Goal: Information Seeking & Learning: Check status

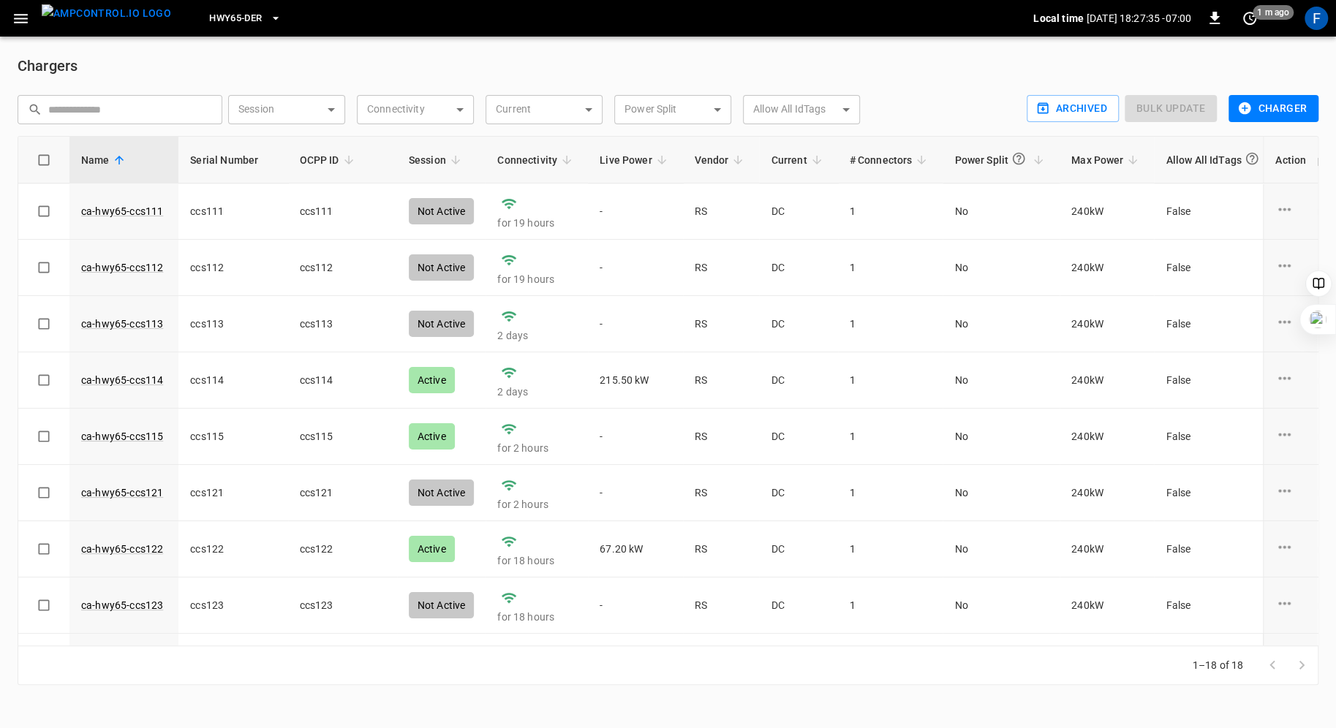
click at [129, 436] on link "ca-hwy65-ccs115" at bounding box center [122, 436] width 82 height 15
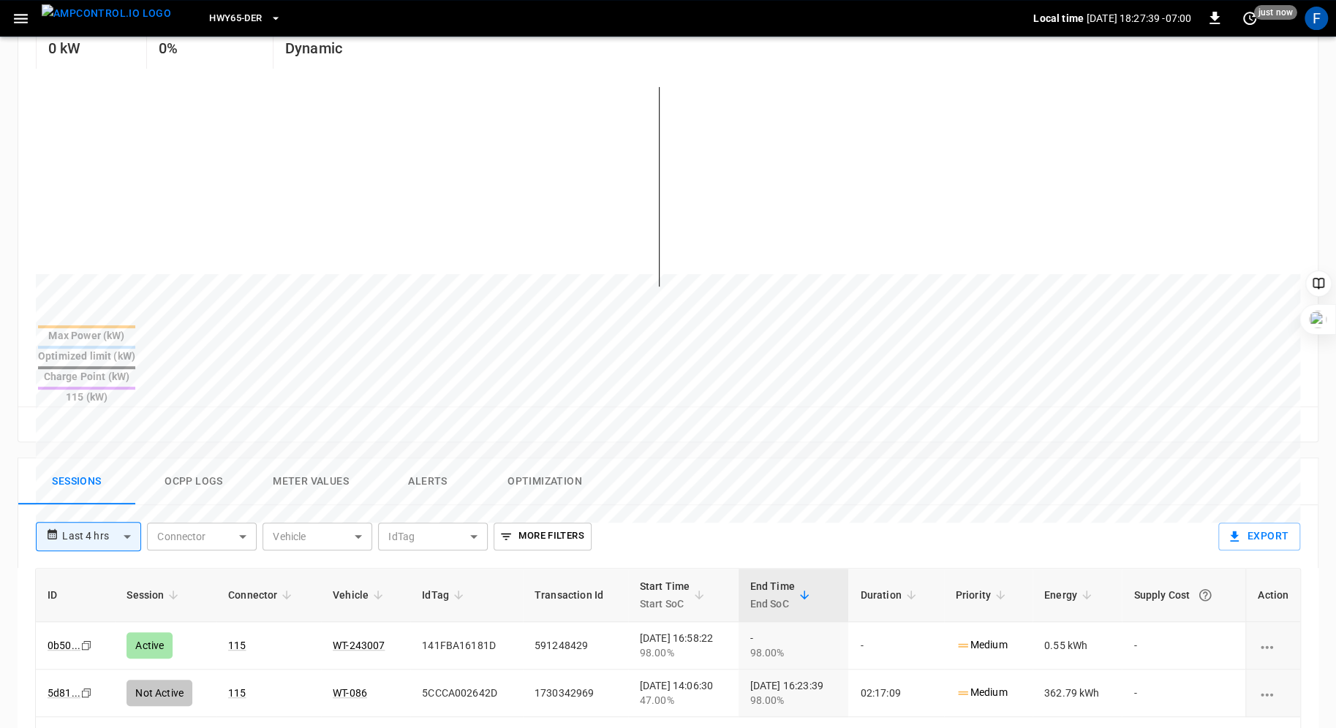
scroll to position [682, 0]
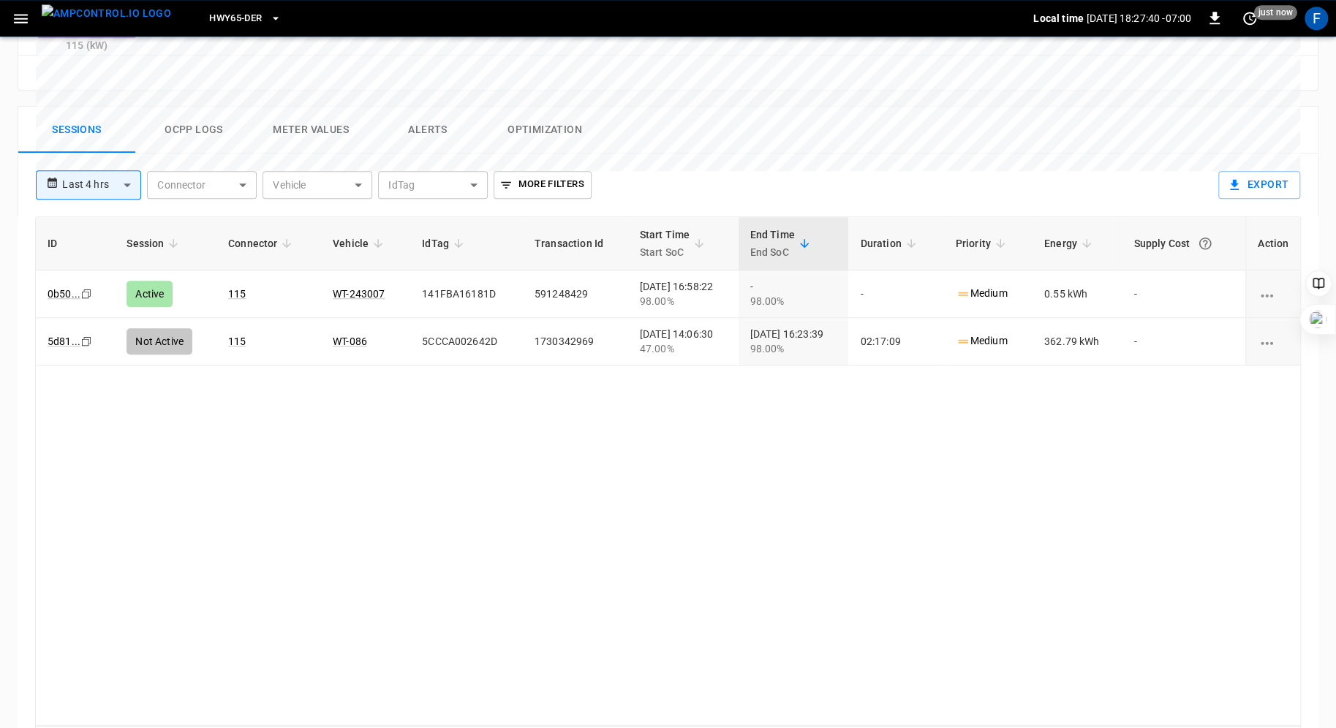
click at [219, 107] on button "Ocpp logs" at bounding box center [193, 130] width 117 height 47
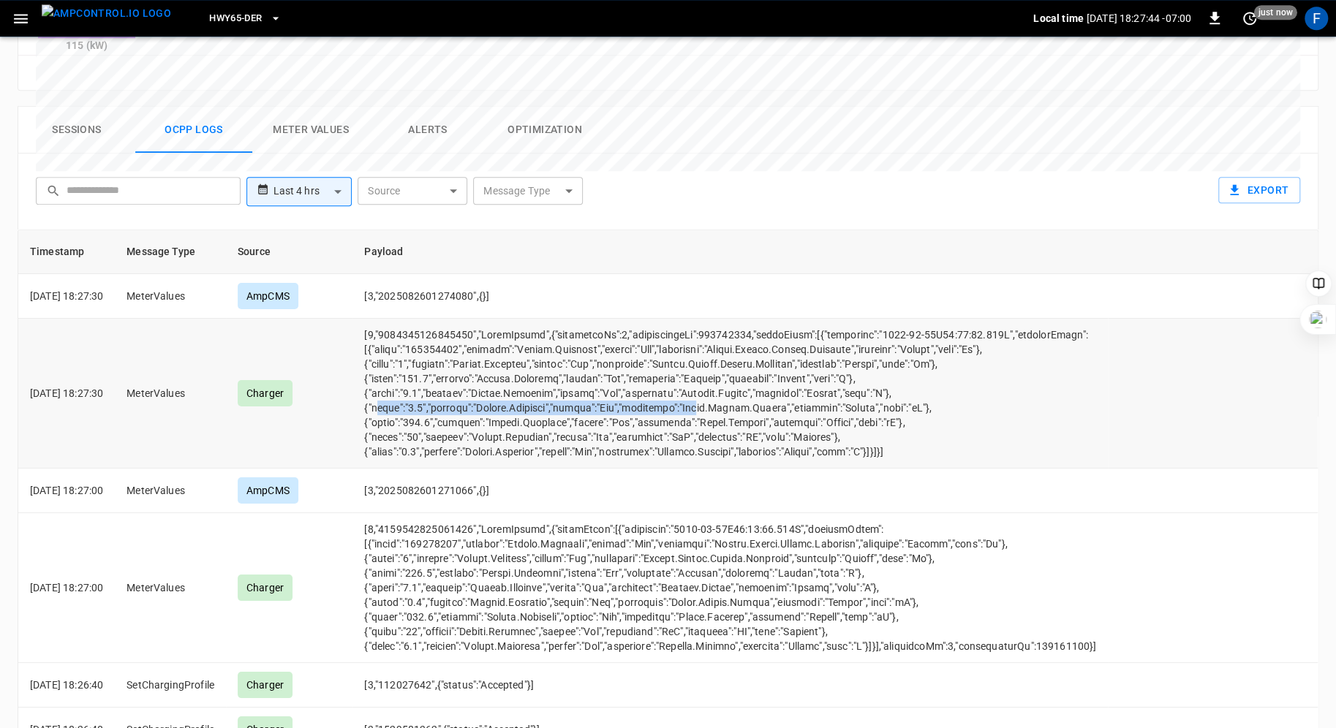
drag, startPoint x: 398, startPoint y: 352, endPoint x: 733, endPoint y: 355, distance: 334.9
click at [732, 355] on td "opcc-messages-table" at bounding box center [729, 394] width 755 height 150
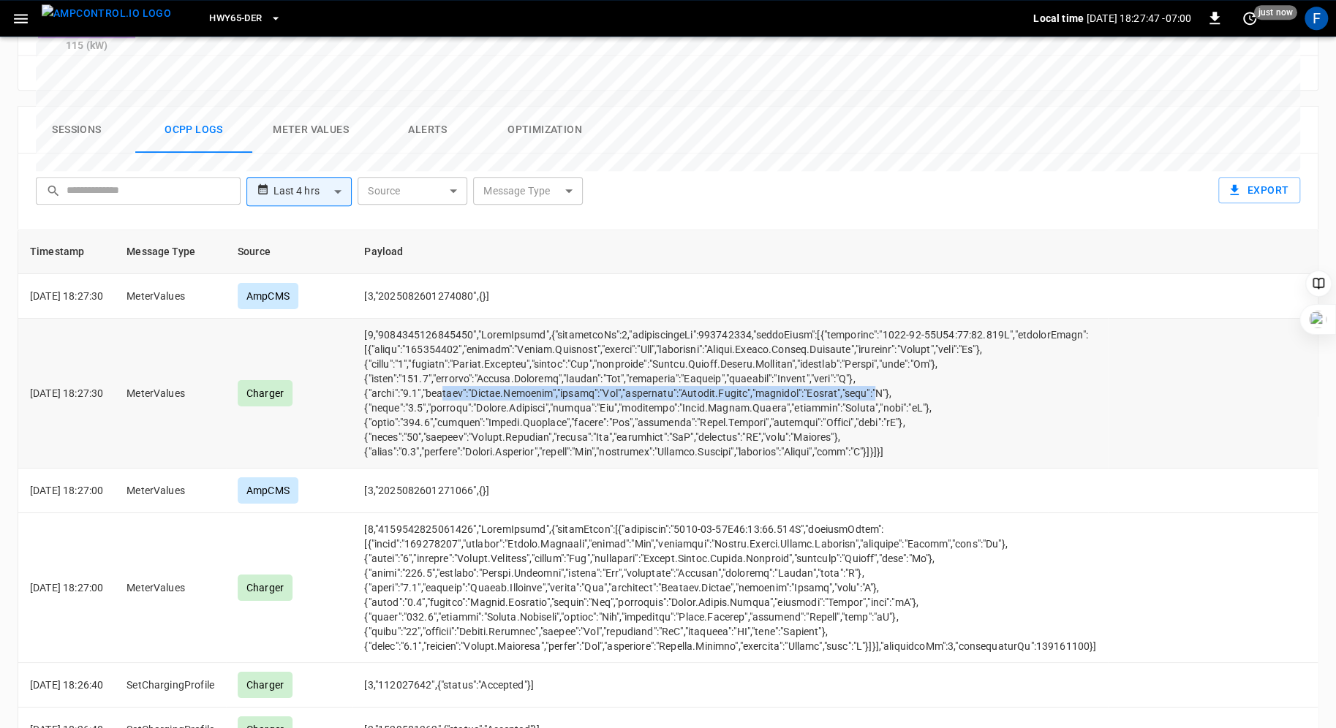
drag, startPoint x: 893, startPoint y: 343, endPoint x: 467, endPoint y: 339, distance: 425.5
click at [467, 339] on td "opcc-messages-table" at bounding box center [729, 394] width 755 height 150
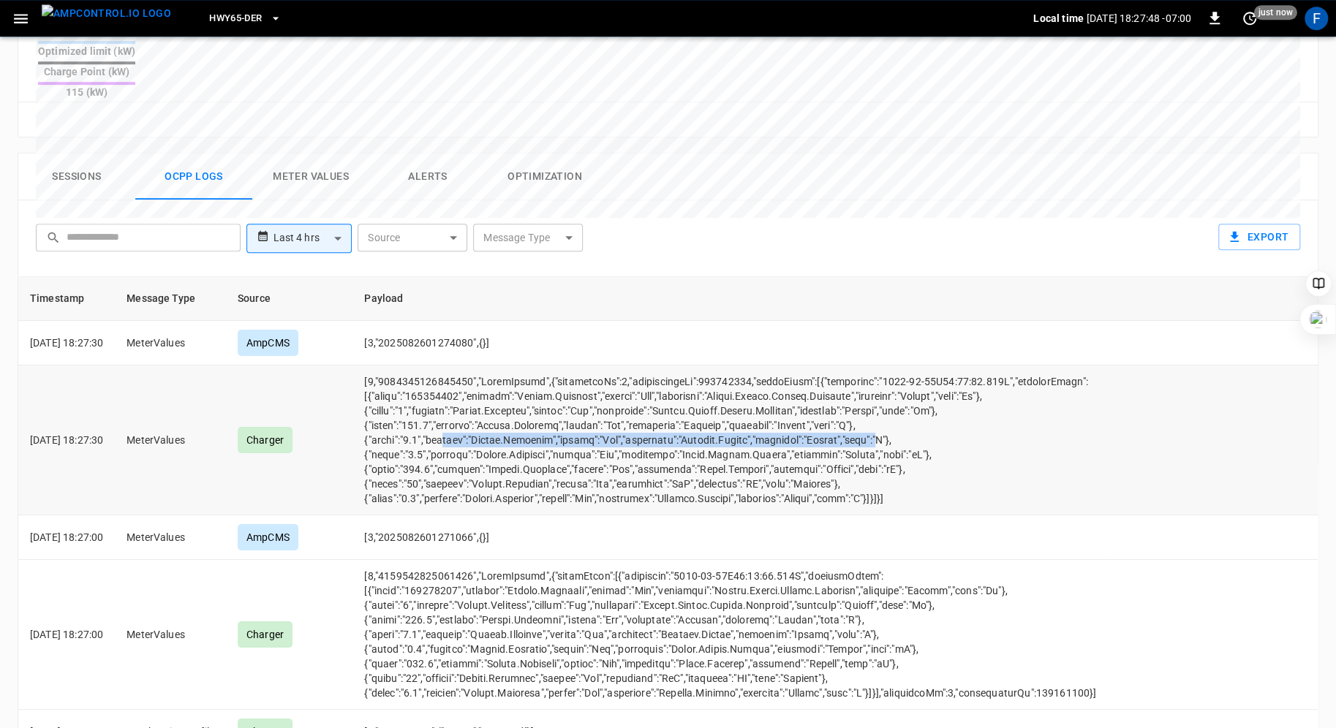
scroll to position [630, 0]
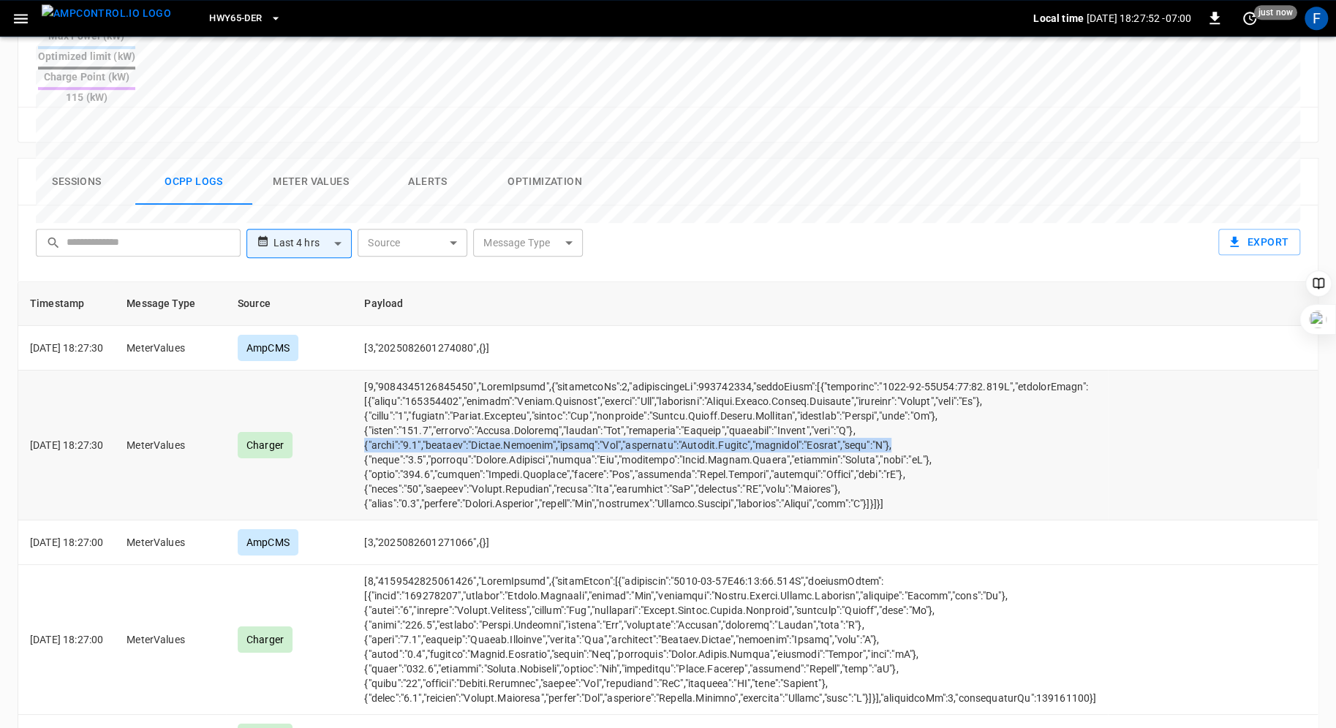
drag, startPoint x: 387, startPoint y: 390, endPoint x: 915, endPoint y: 393, distance: 527.1
click at [915, 393] on td "opcc-messages-table" at bounding box center [729, 446] width 755 height 150
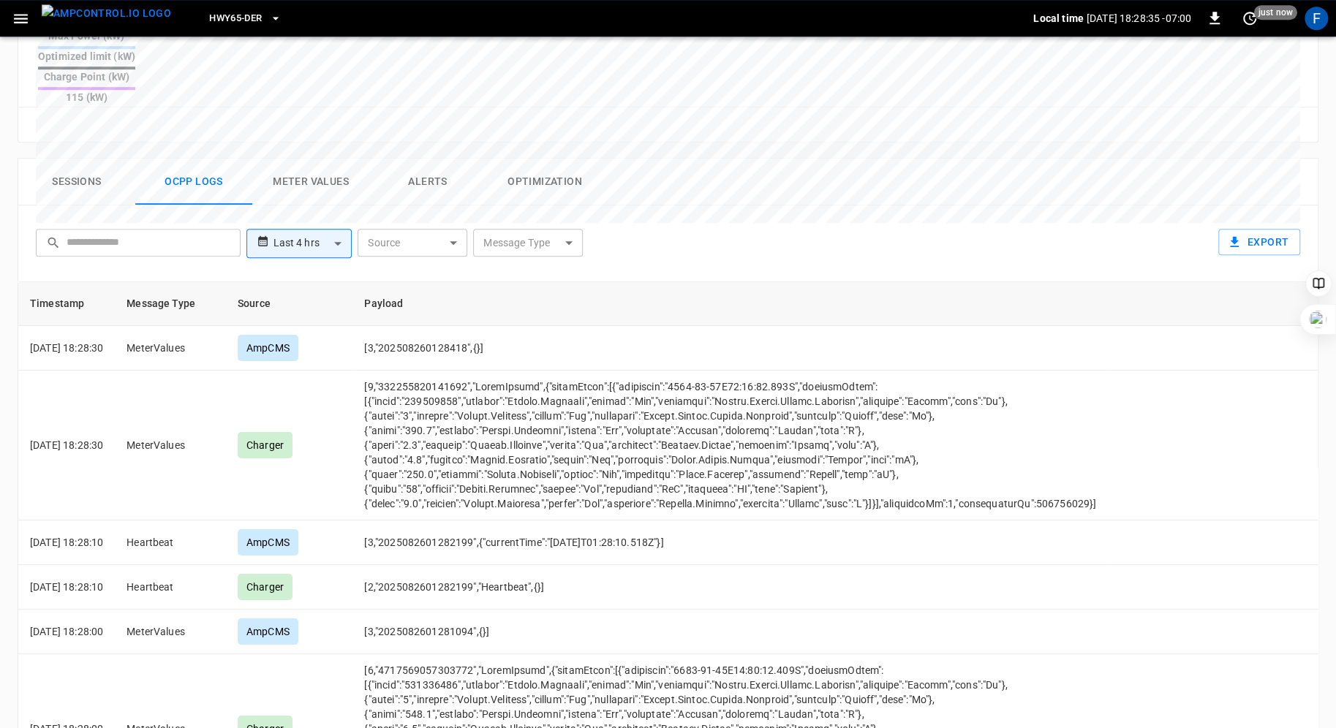
click at [23, 21] on icon "button" at bounding box center [21, 19] width 14 height 10
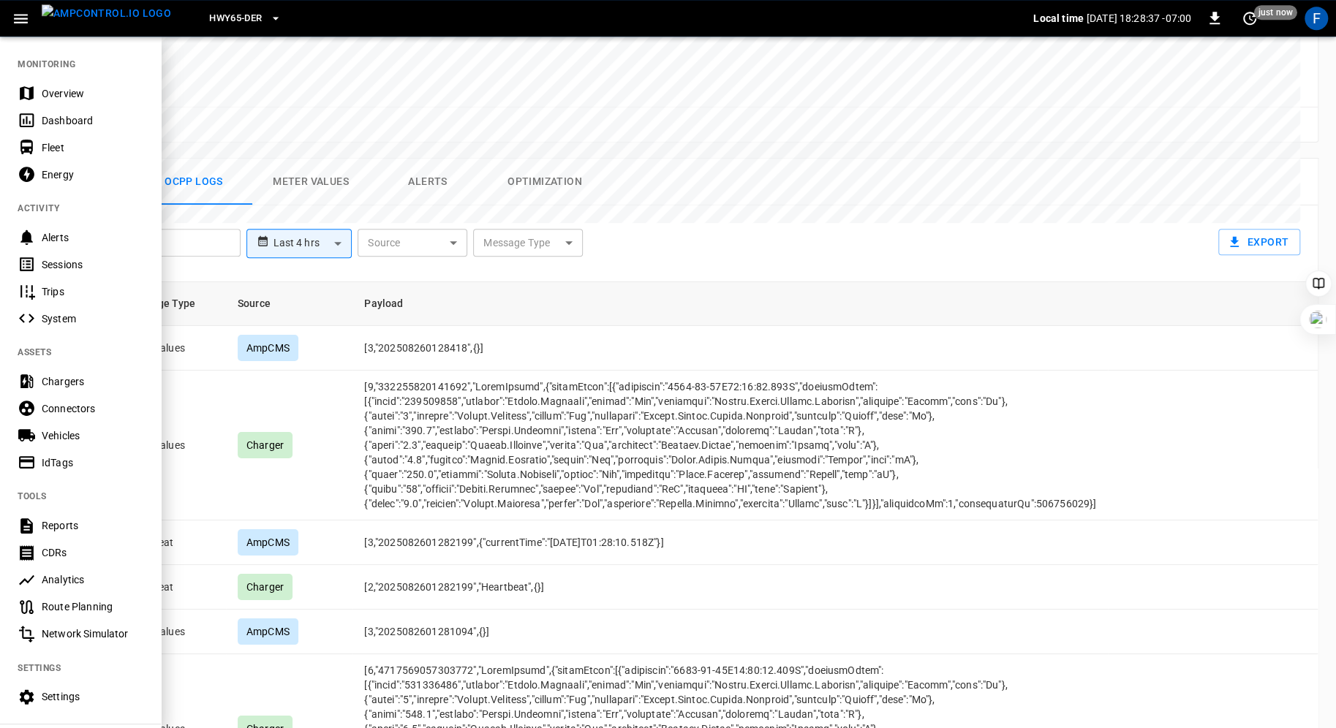
click at [53, 93] on div "Overview" at bounding box center [93, 93] width 102 height 15
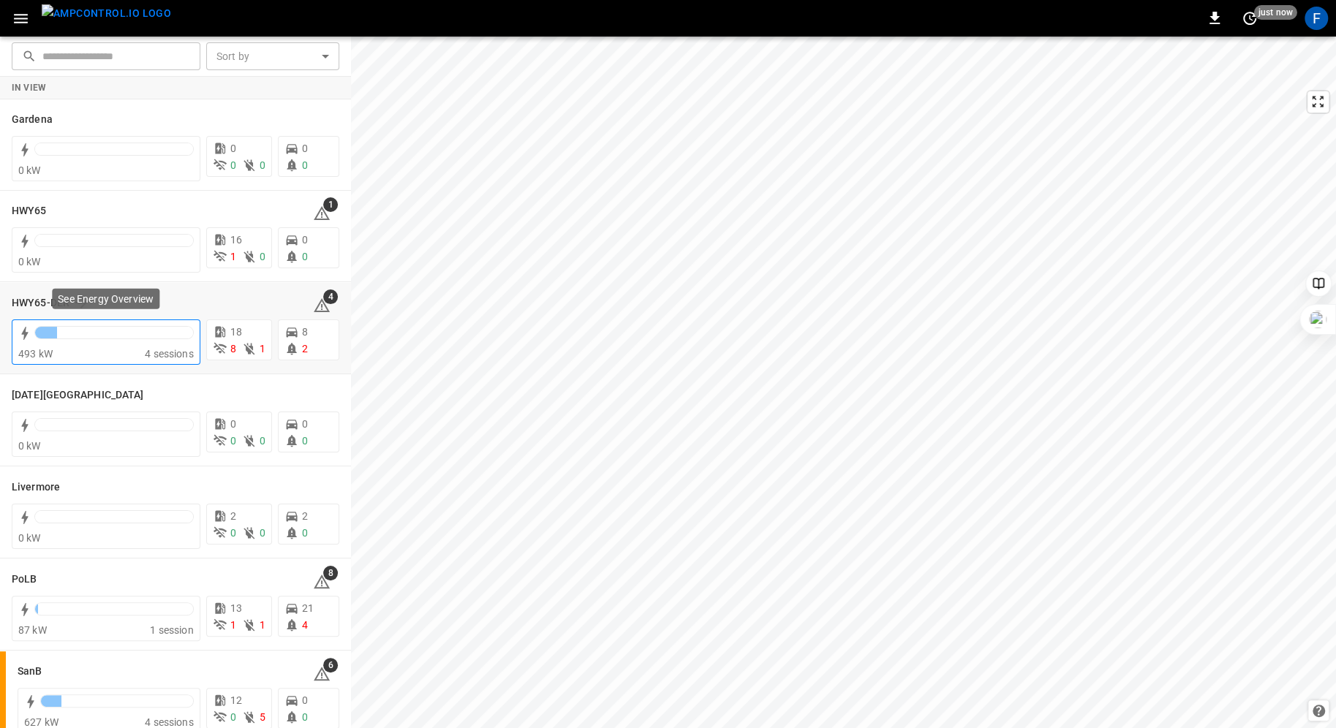
click at [77, 333] on div at bounding box center [114, 333] width 158 height 12
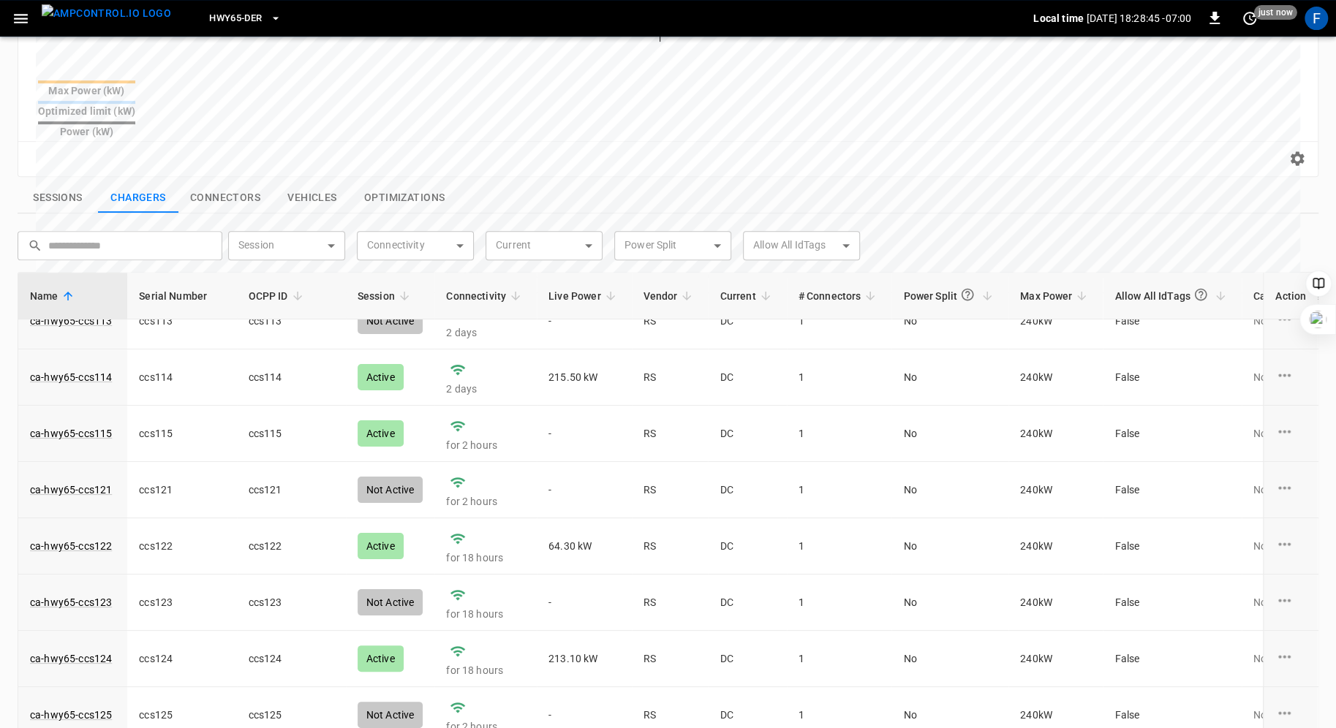
scroll to position [156, 0]
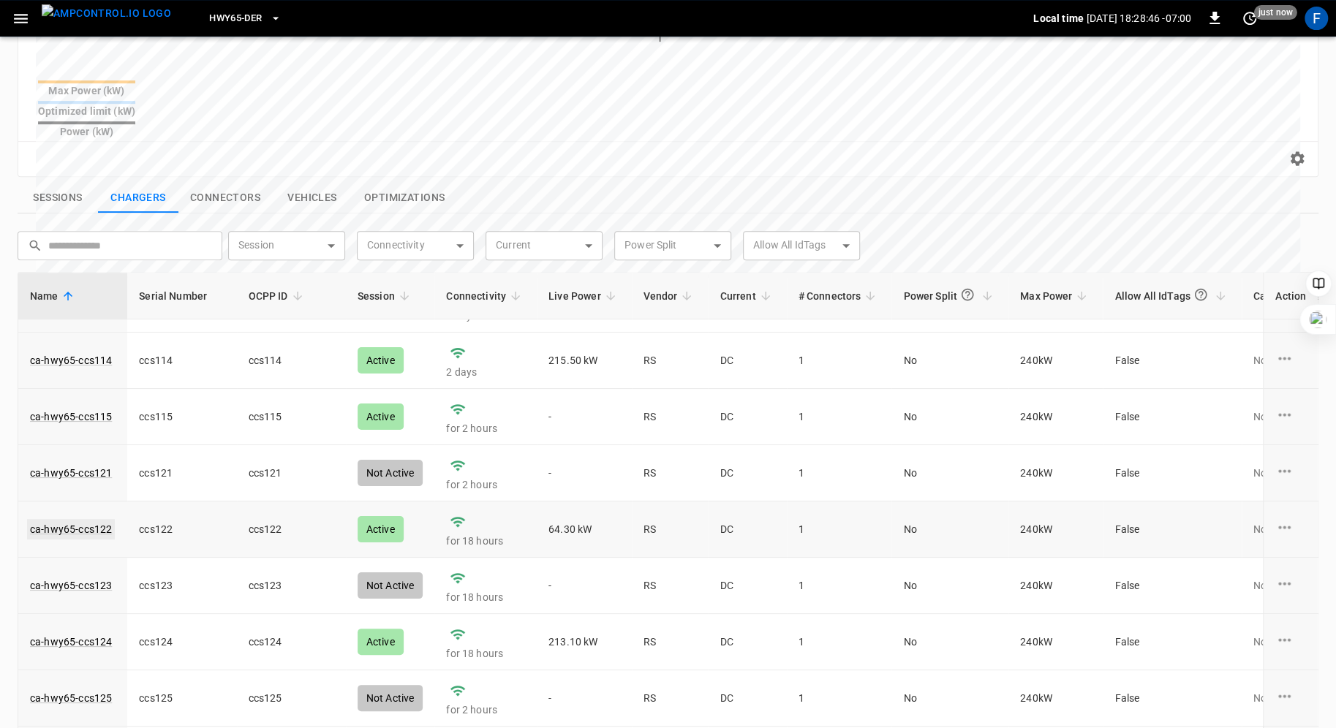
click at [94, 519] on link "ca-hwy65-ccs122" at bounding box center [71, 529] width 88 height 20
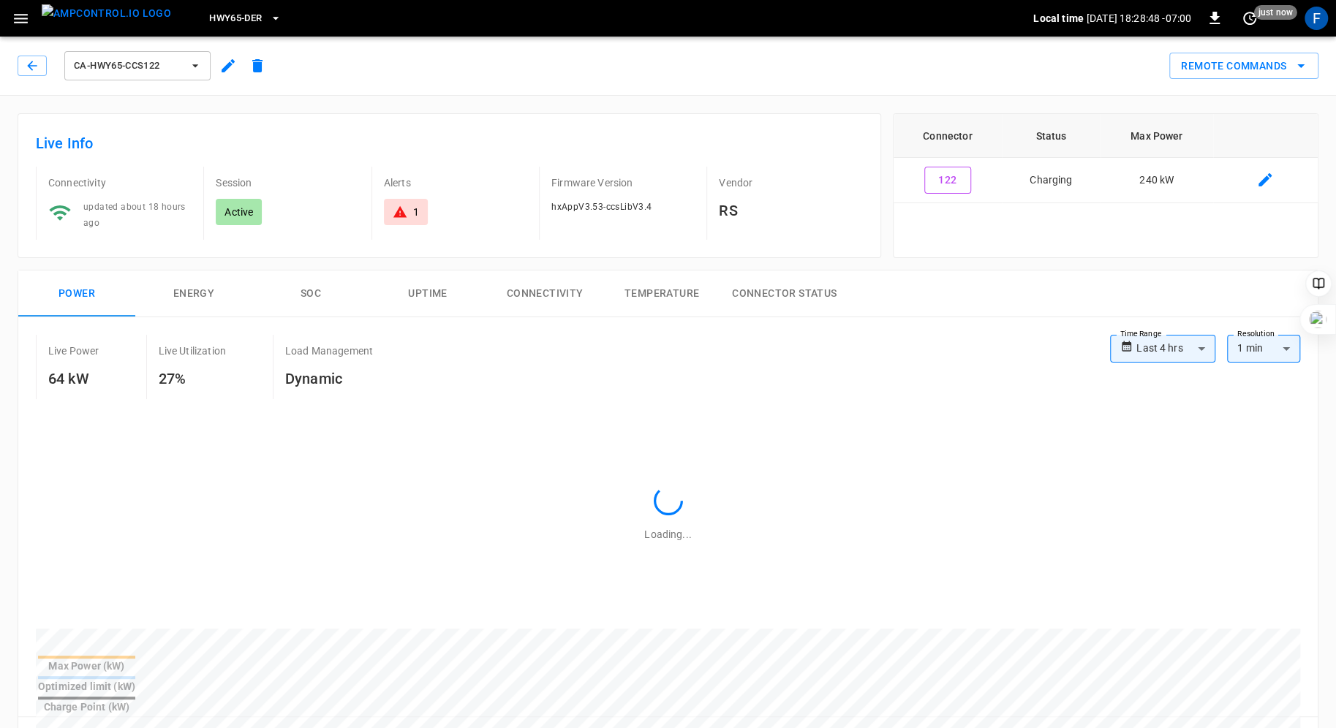
click at [307, 284] on button "SOC" at bounding box center [310, 294] width 117 height 47
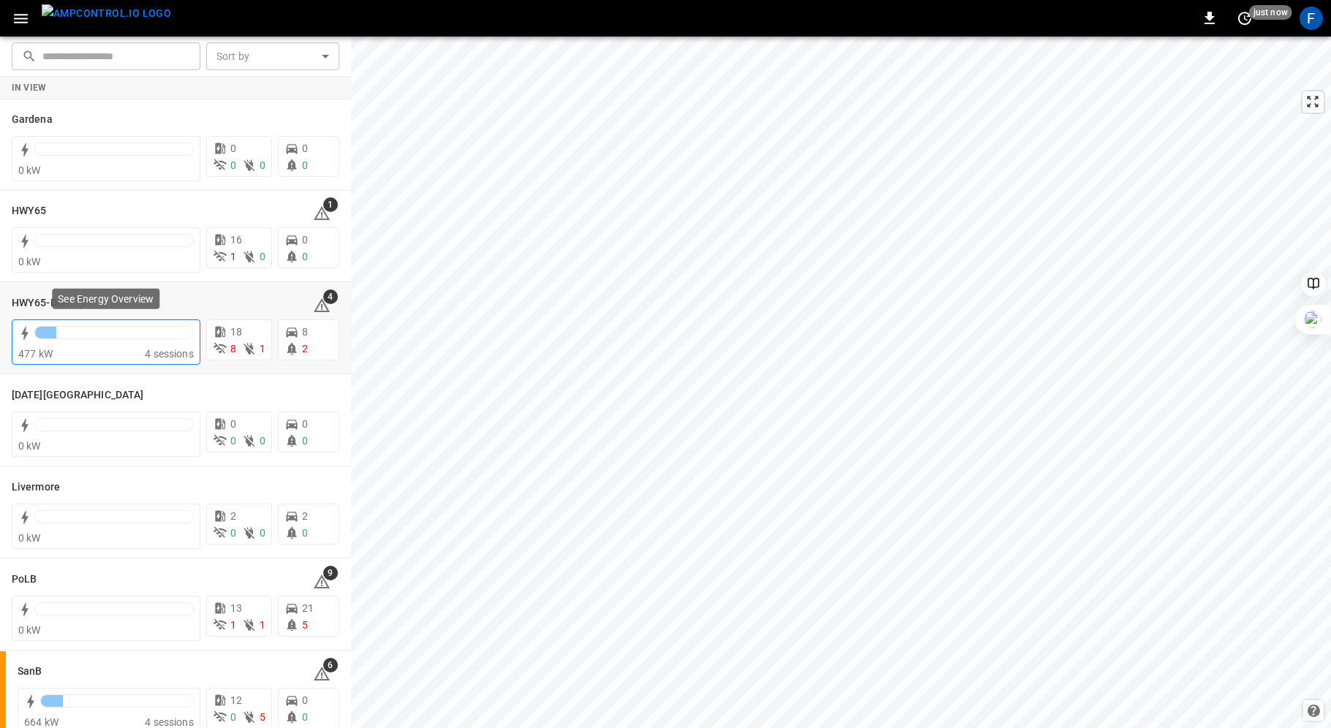
click at [94, 335] on div at bounding box center [114, 333] width 158 height 12
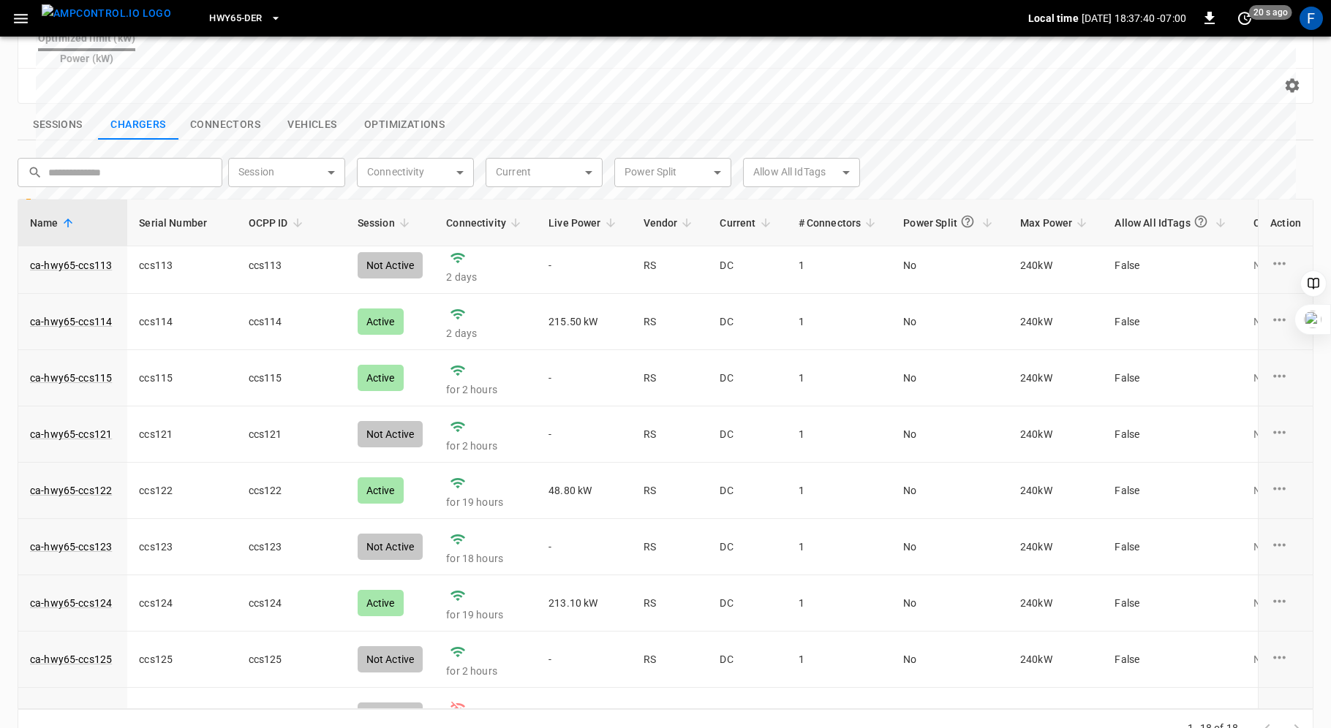
scroll to position [173, 0]
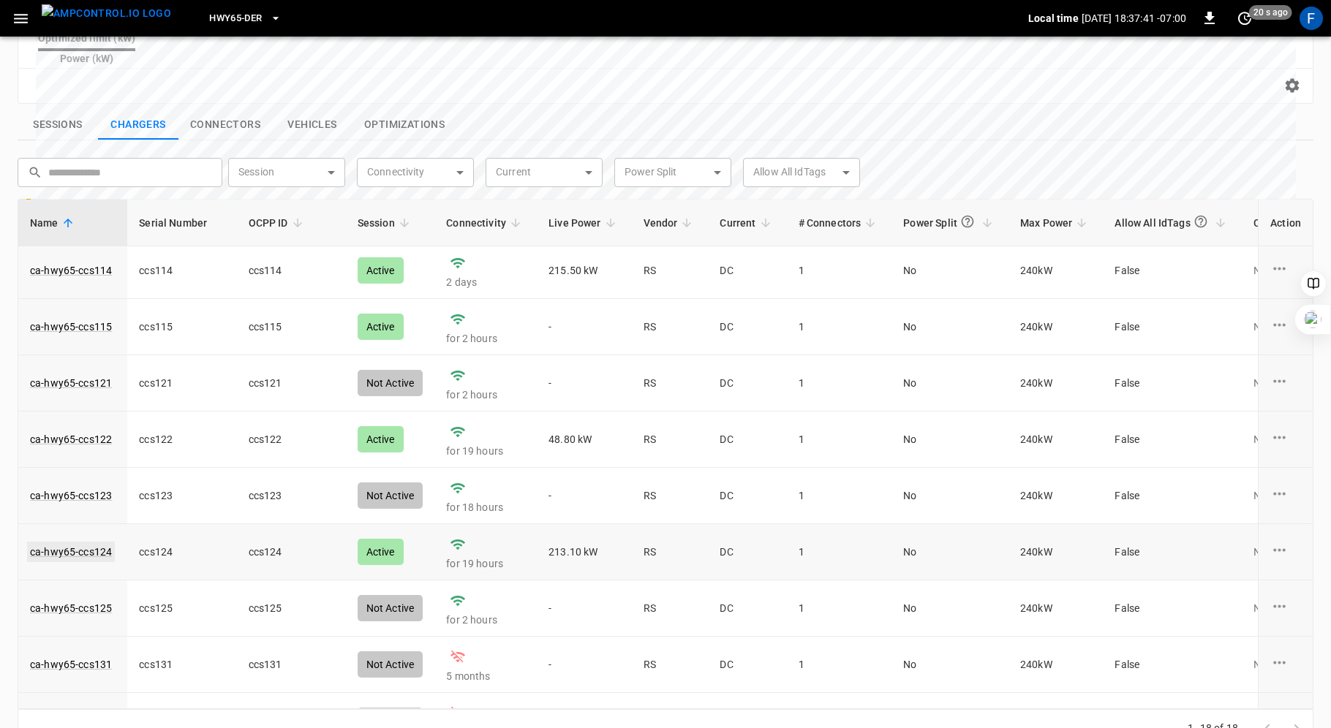
click at [39, 542] on link "ca-hwy65-ccs124" at bounding box center [71, 552] width 88 height 20
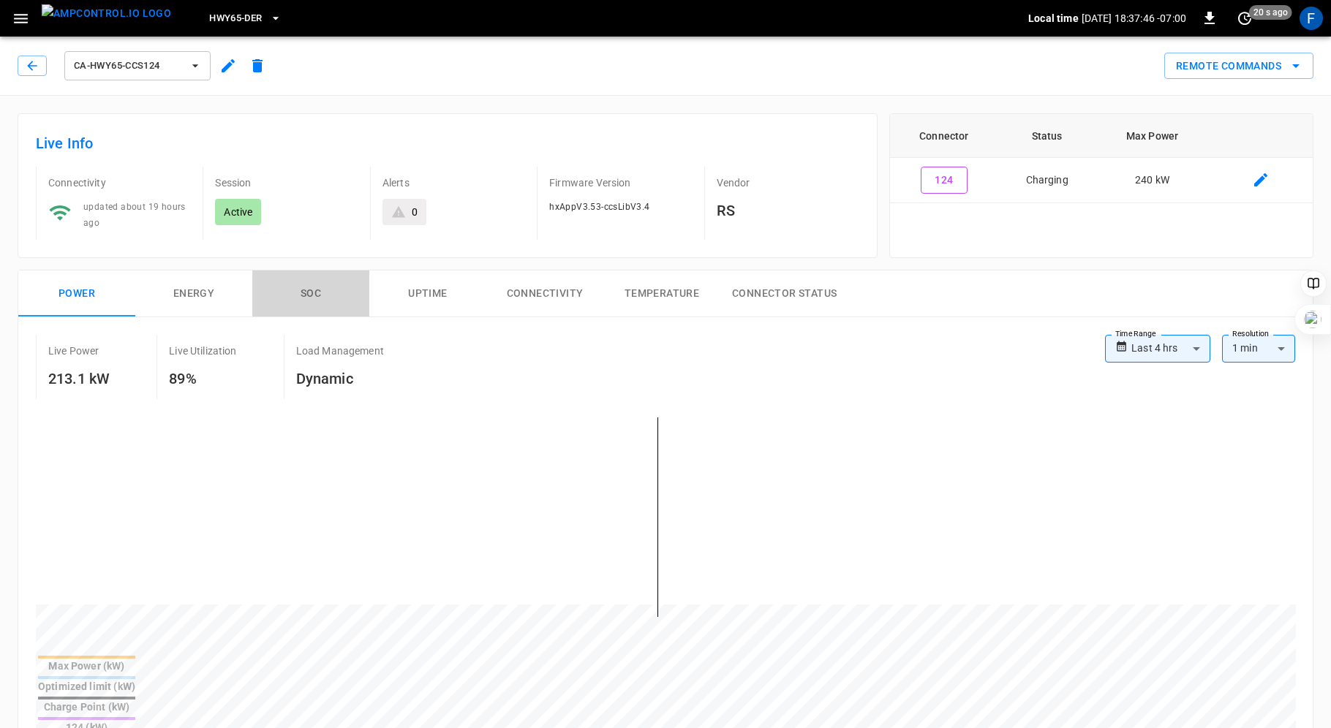
click at [310, 285] on button "SOC" at bounding box center [310, 294] width 117 height 47
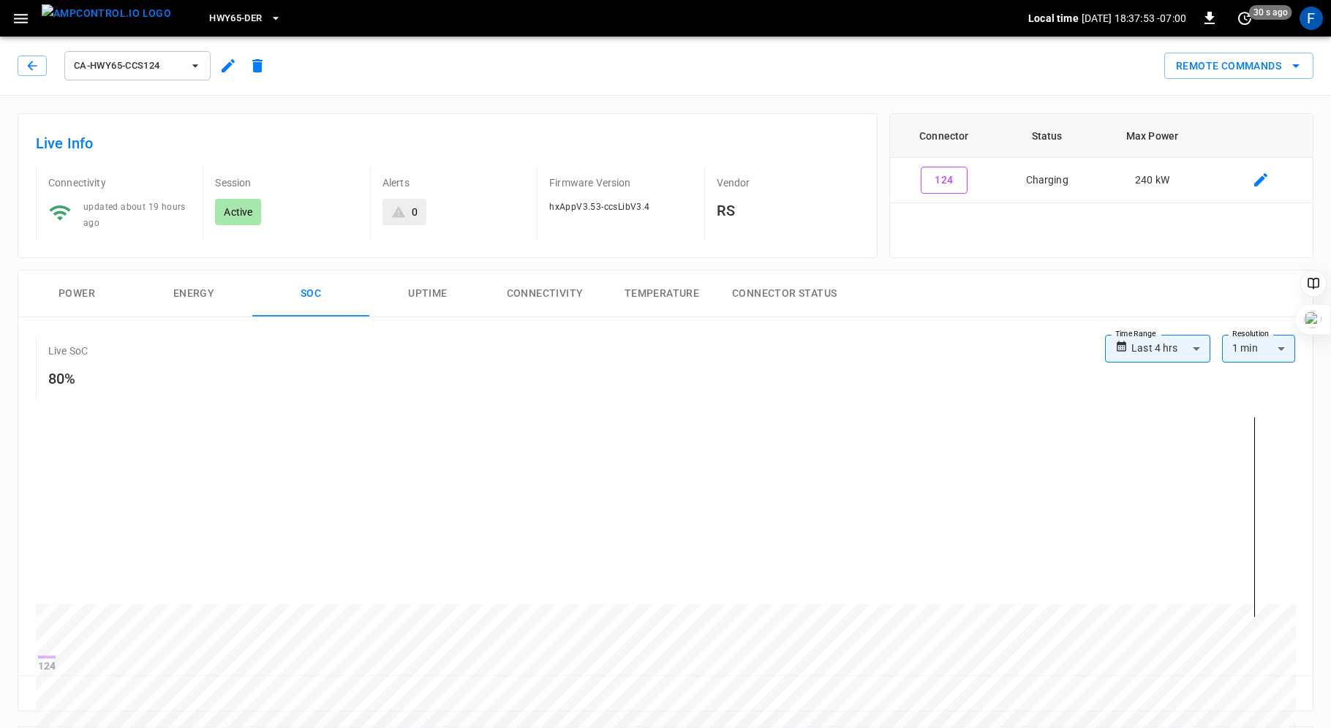
click at [75, 282] on button "Power" at bounding box center [76, 294] width 117 height 47
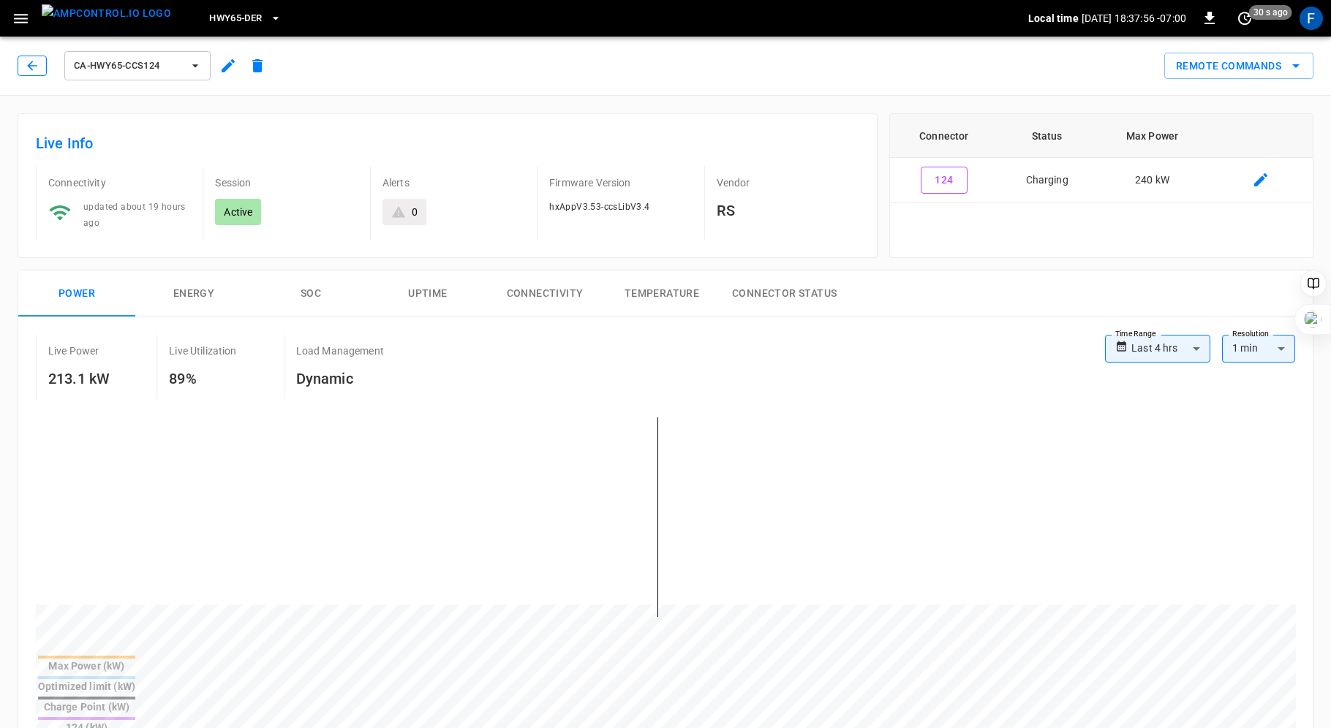
click at [31, 69] on icon "button" at bounding box center [32, 66] width 10 height 10
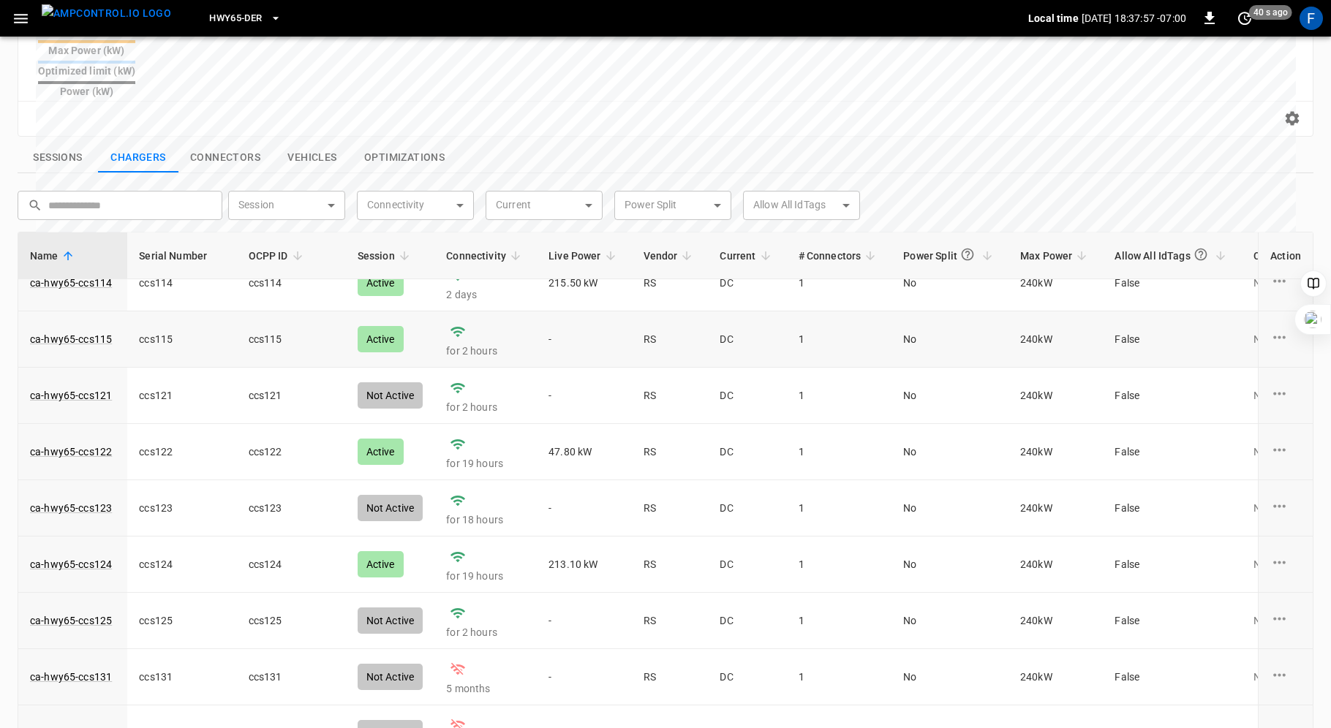
scroll to position [276, 0]
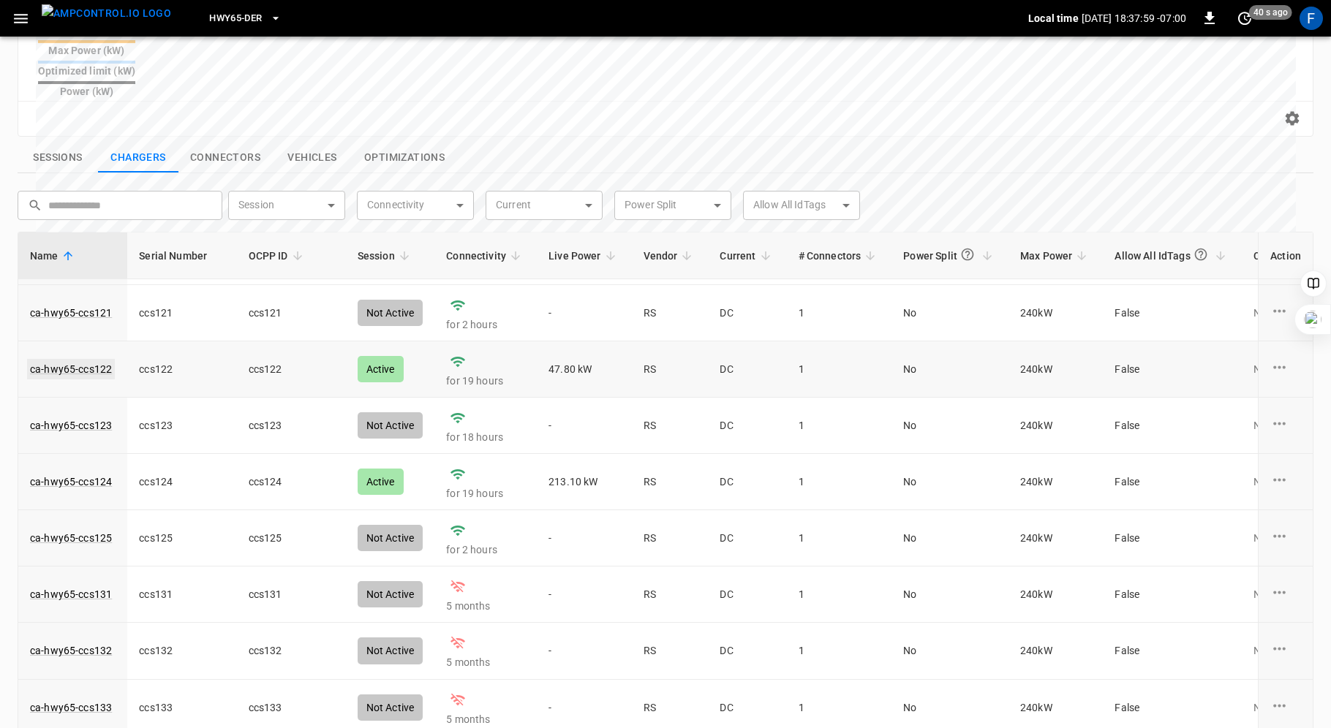
click at [76, 359] on link "ca-hwy65-ccs122" at bounding box center [71, 369] width 88 height 20
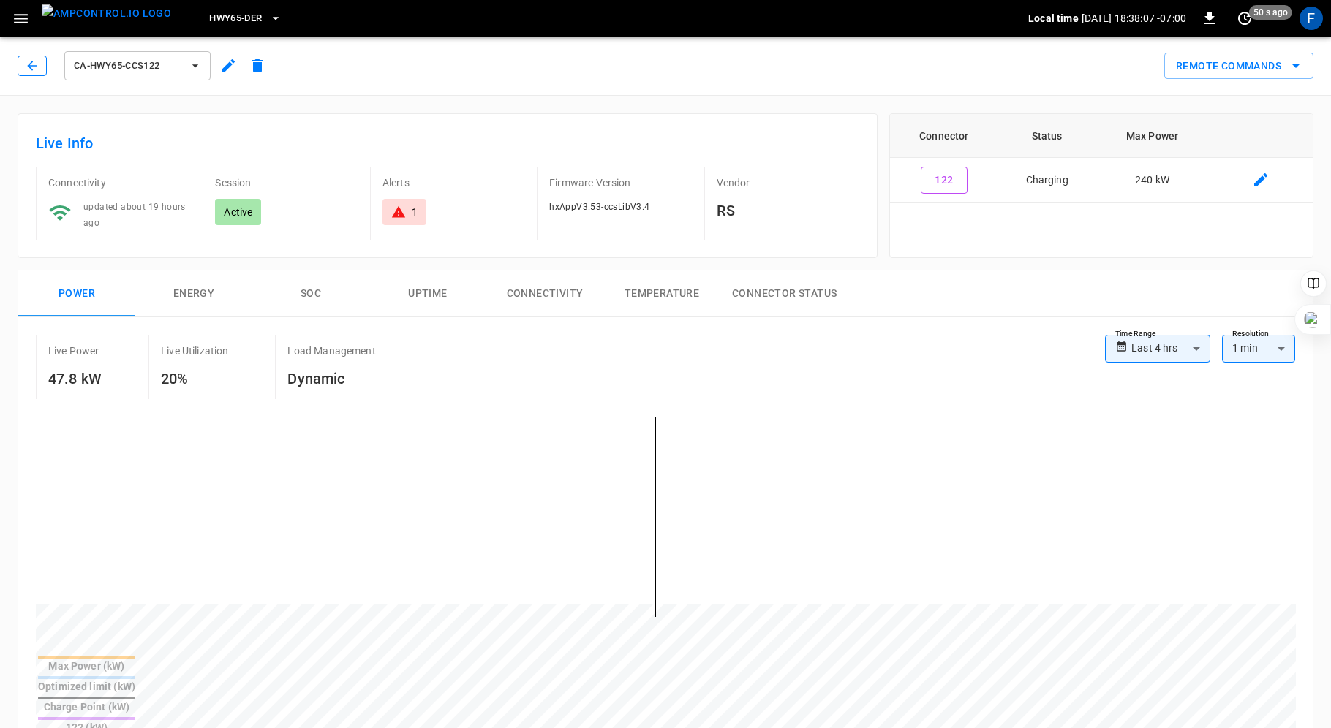
click at [26, 64] on icon "button" at bounding box center [32, 65] width 15 height 15
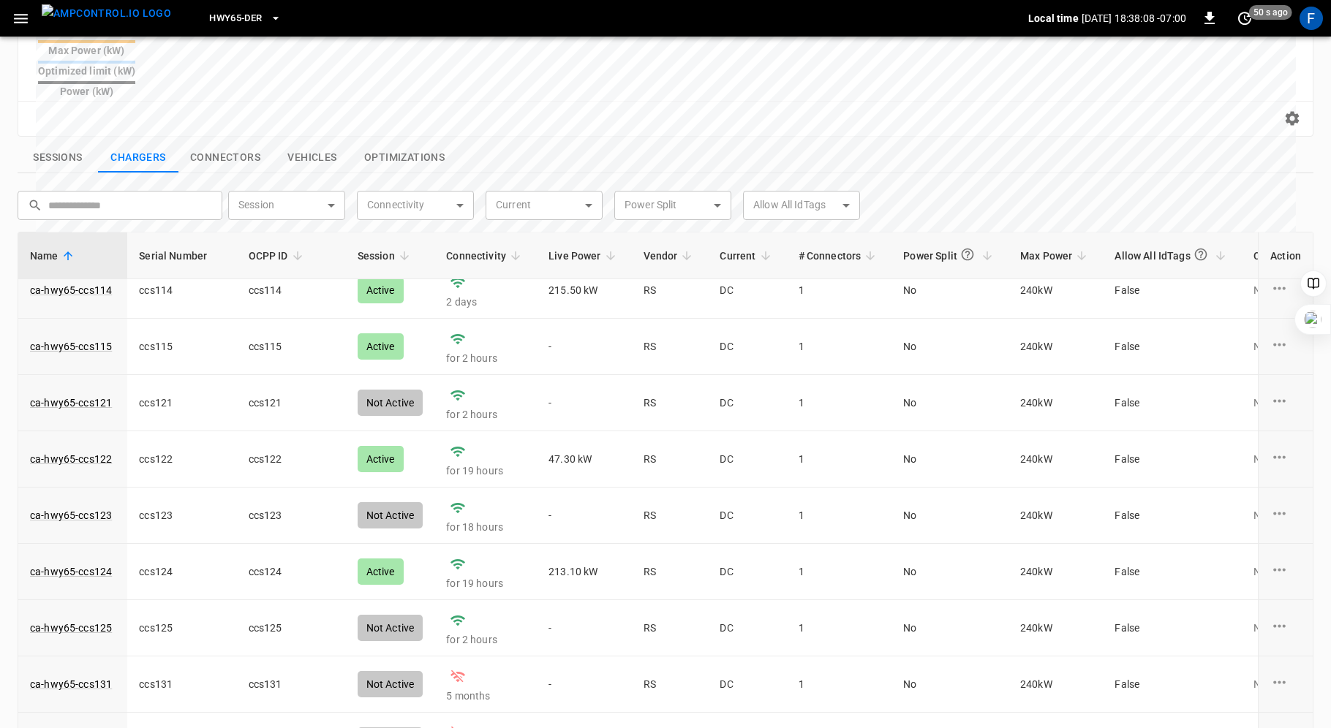
scroll to position [267, 0]
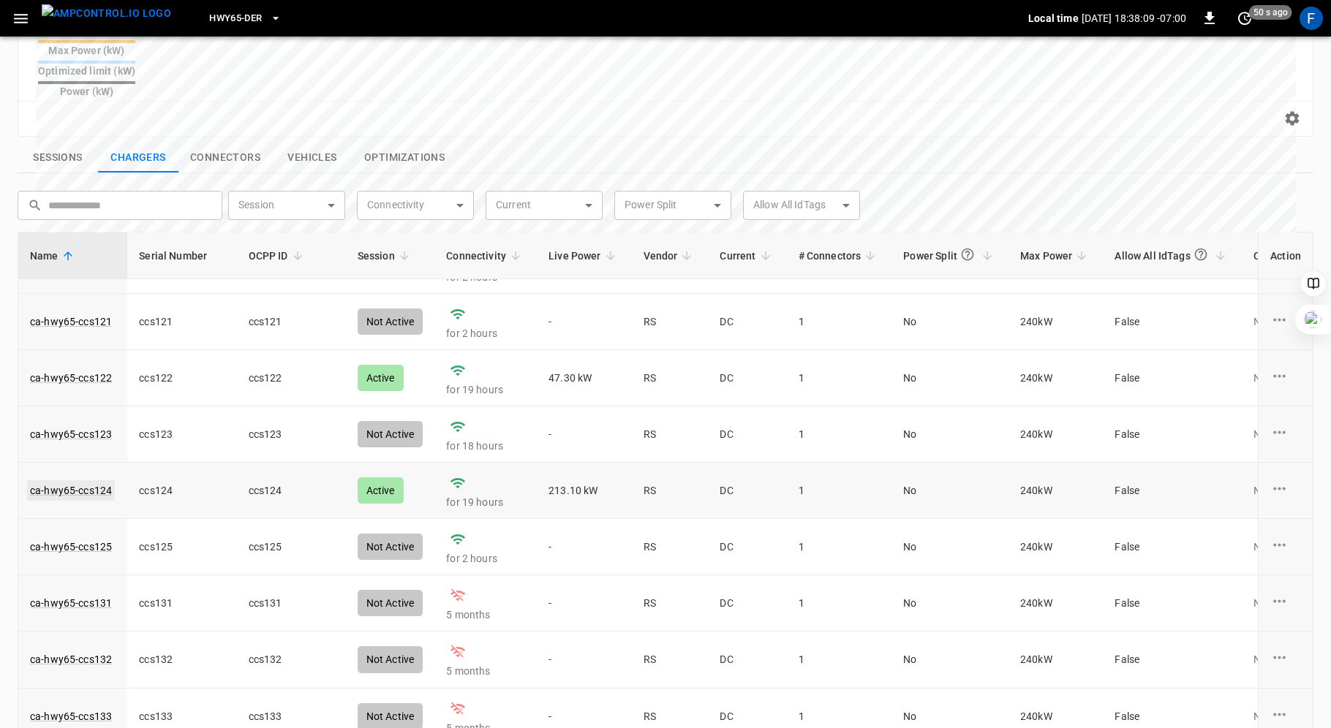
click at [75, 480] on link "ca-hwy65-ccs124" at bounding box center [71, 490] width 88 height 20
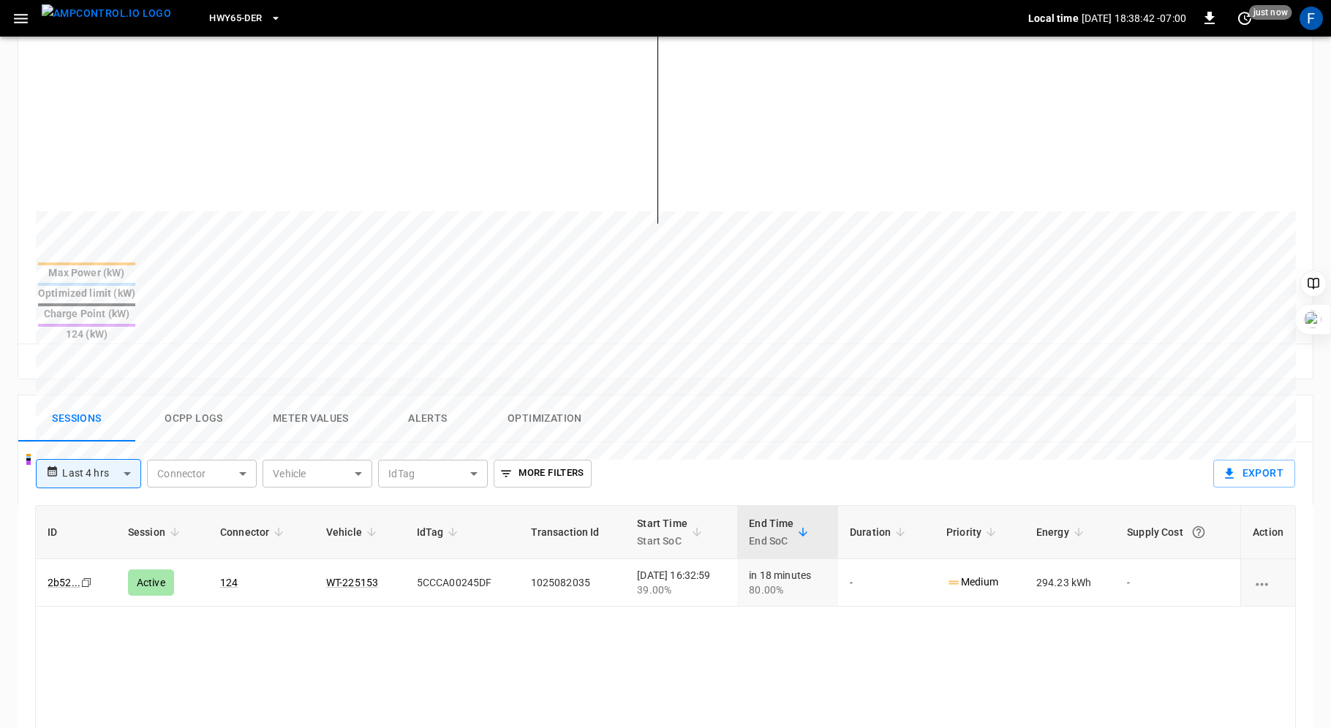
scroll to position [401, 0]
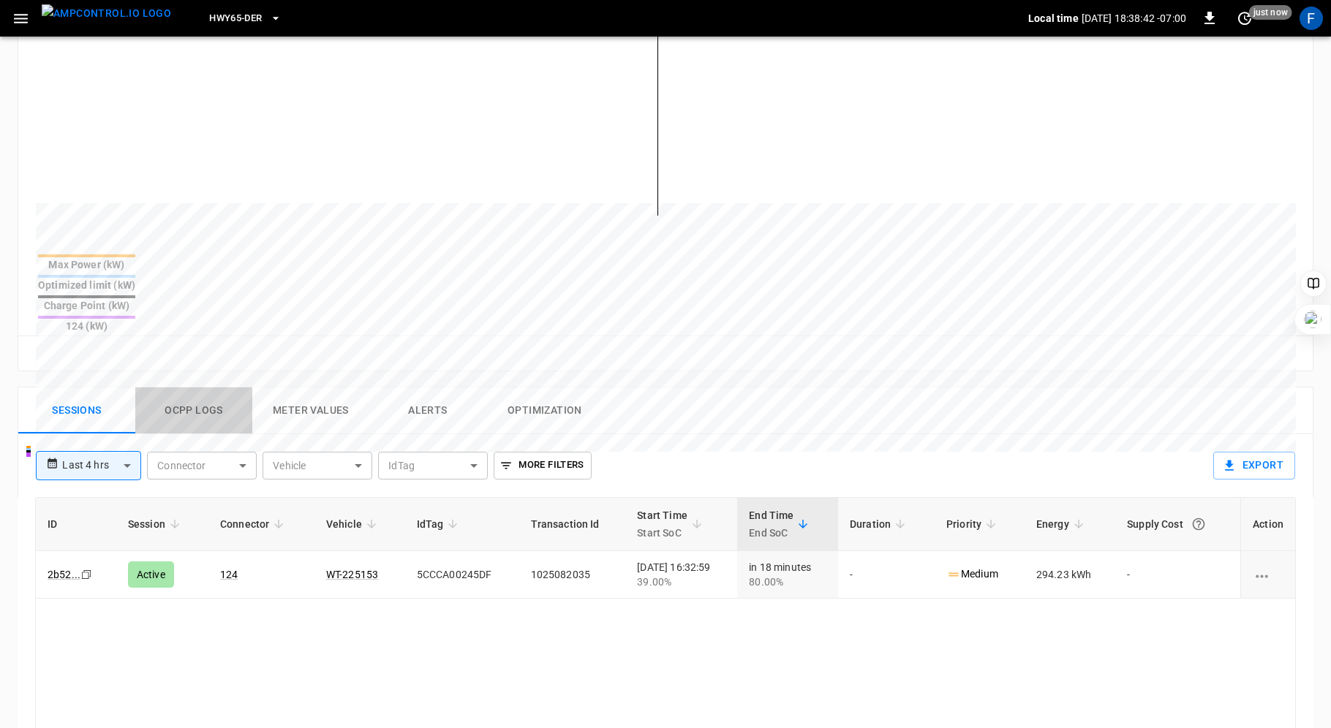
click at [195, 387] on button "Ocpp logs" at bounding box center [193, 410] width 117 height 47
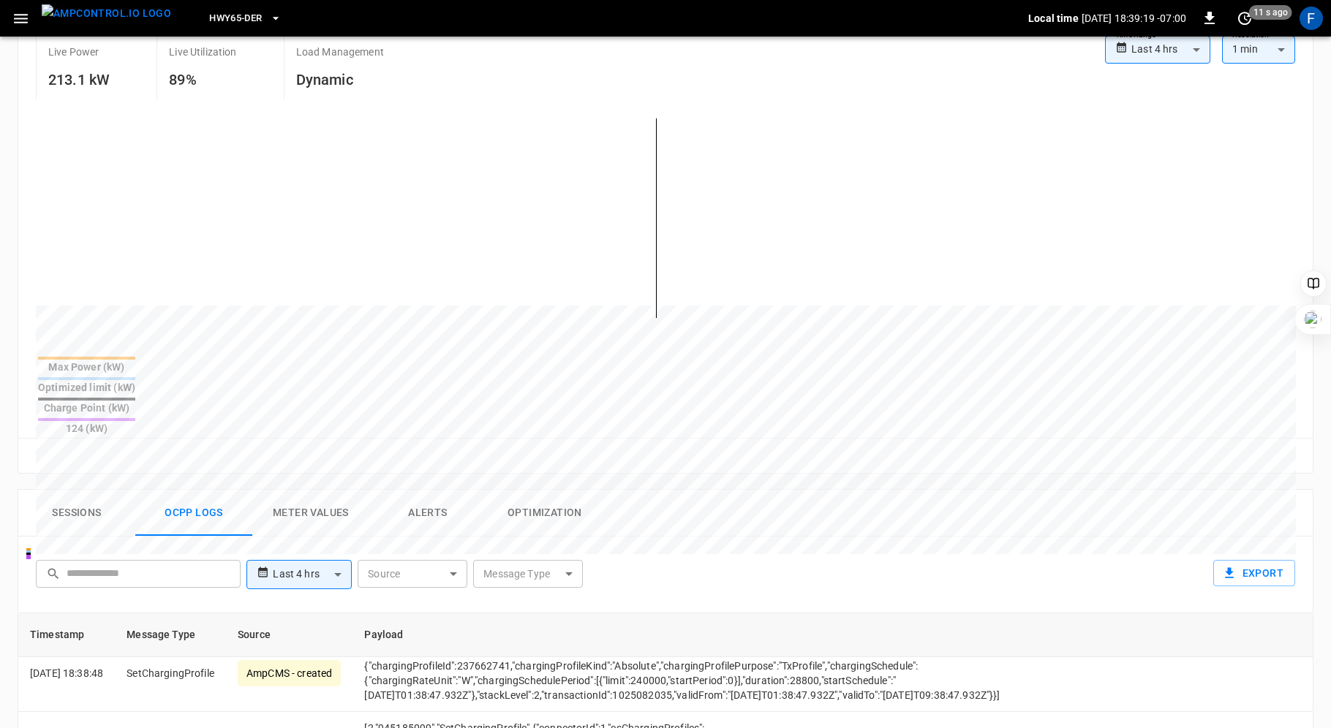
scroll to position [1325, 0]
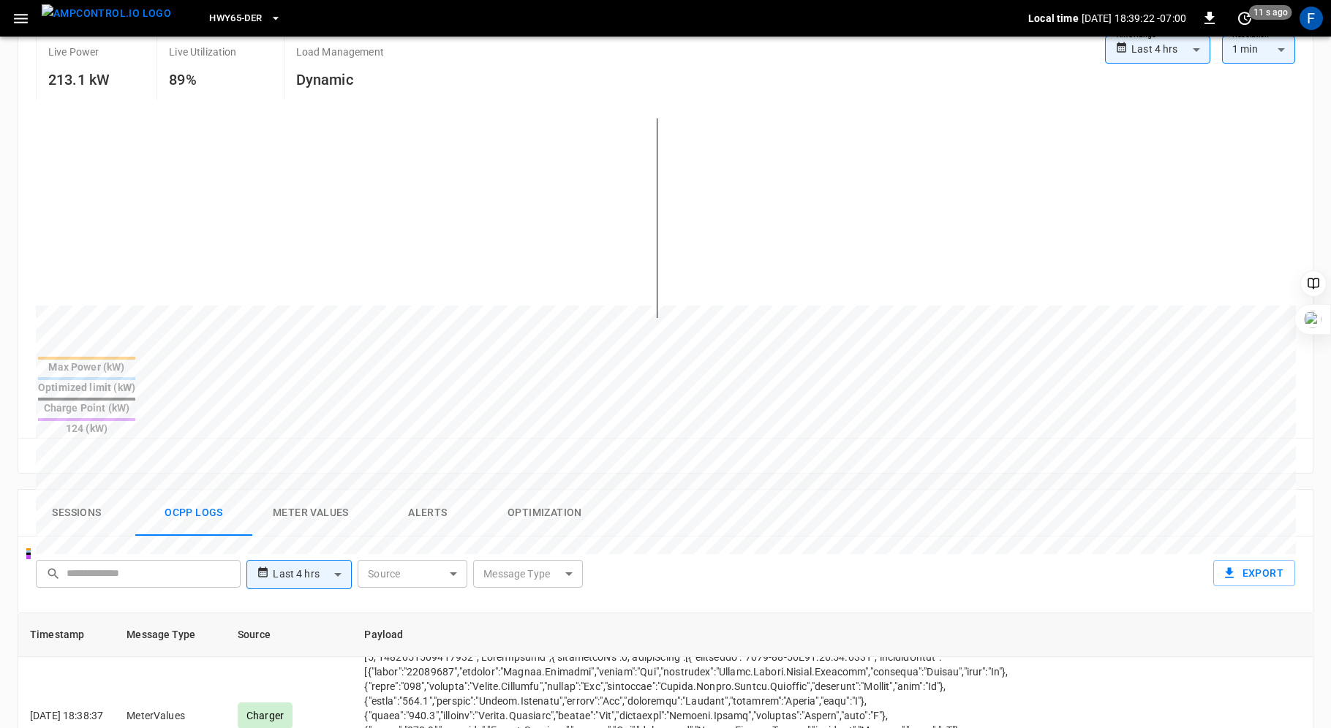
click at [319, 490] on button "Meter Values" at bounding box center [310, 513] width 117 height 47
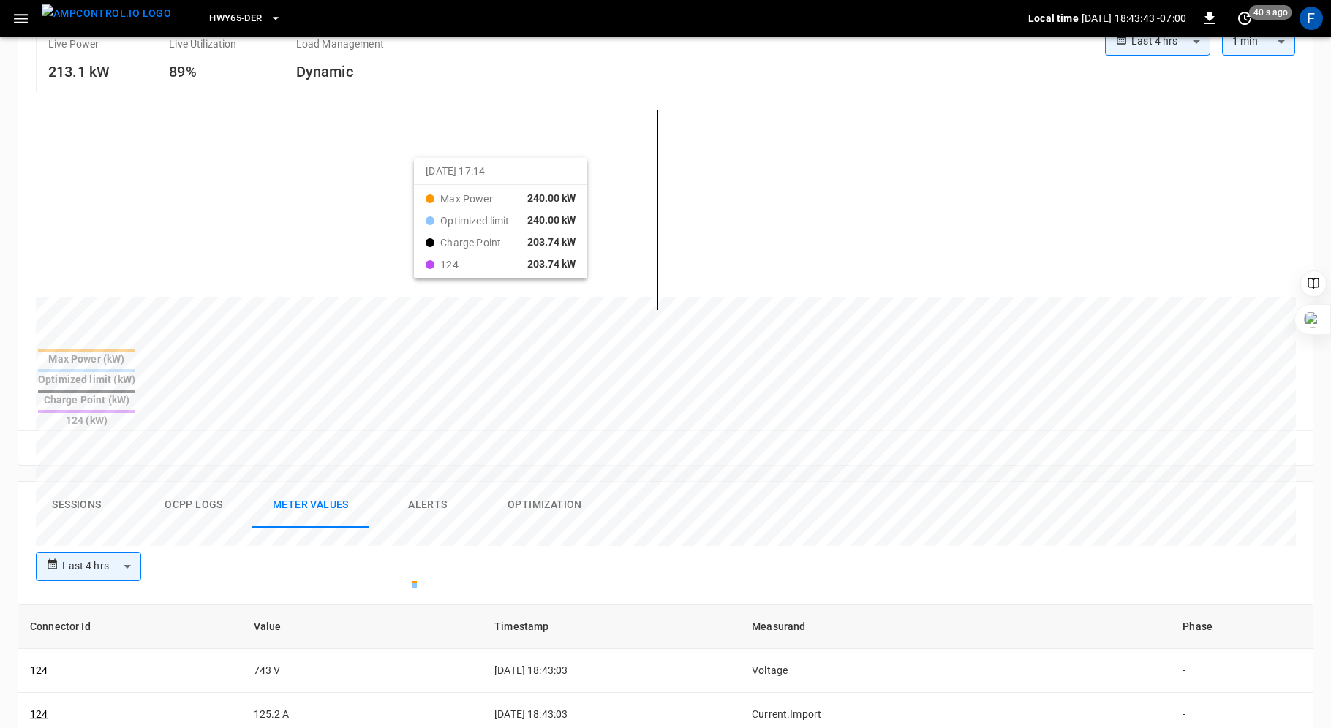
scroll to position [0, 0]
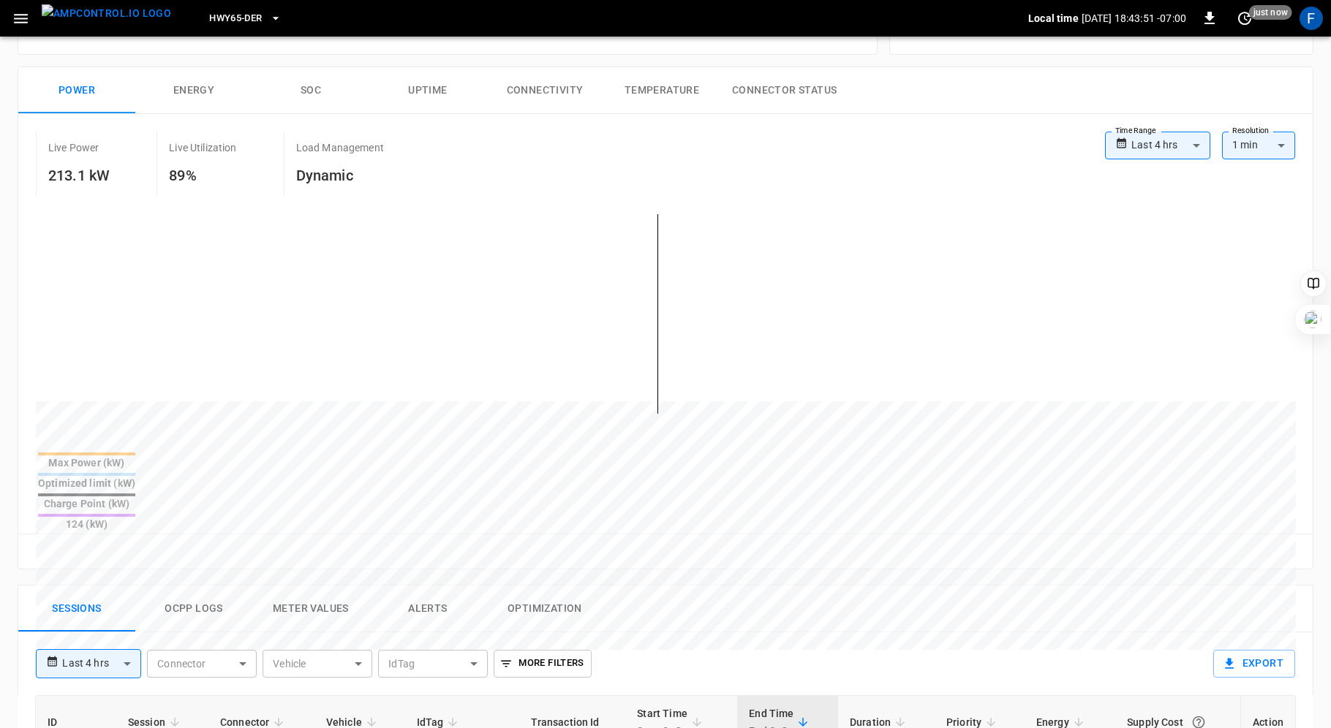
scroll to position [200, 0]
click at [312, 92] on button "SOC" at bounding box center [310, 93] width 117 height 47
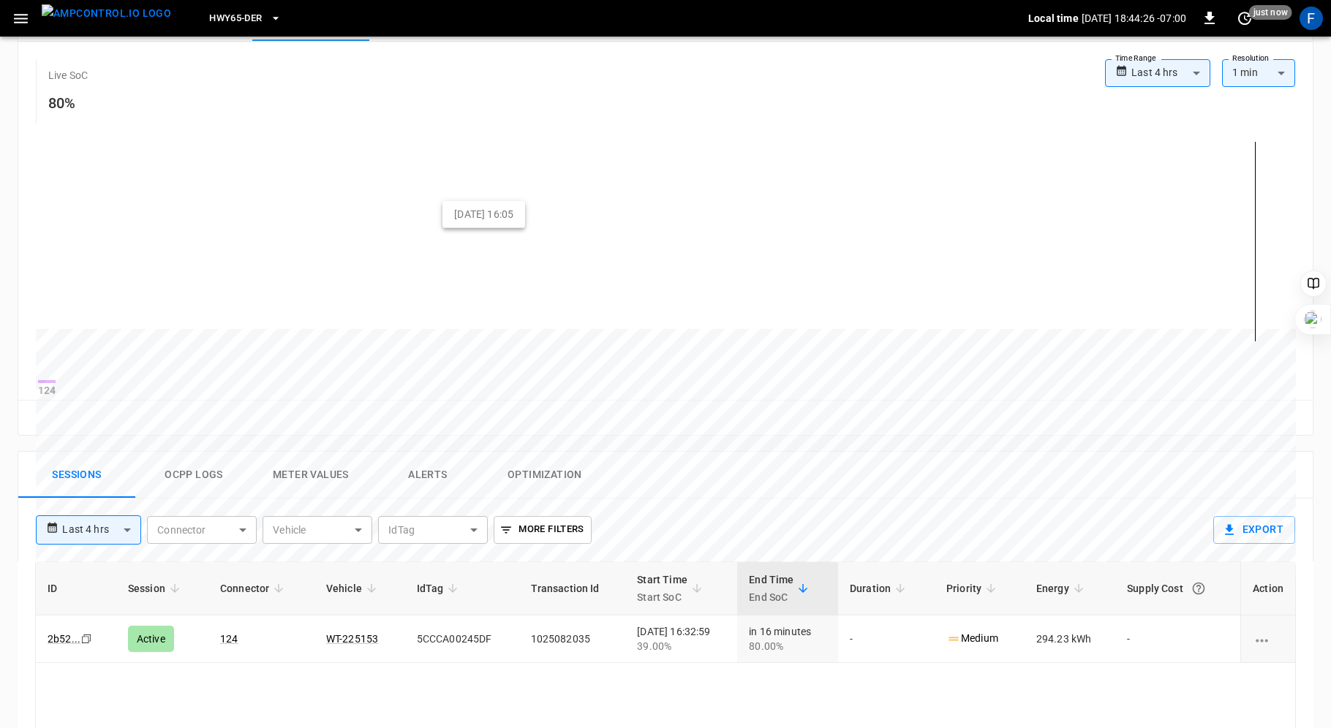
scroll to position [474, 0]
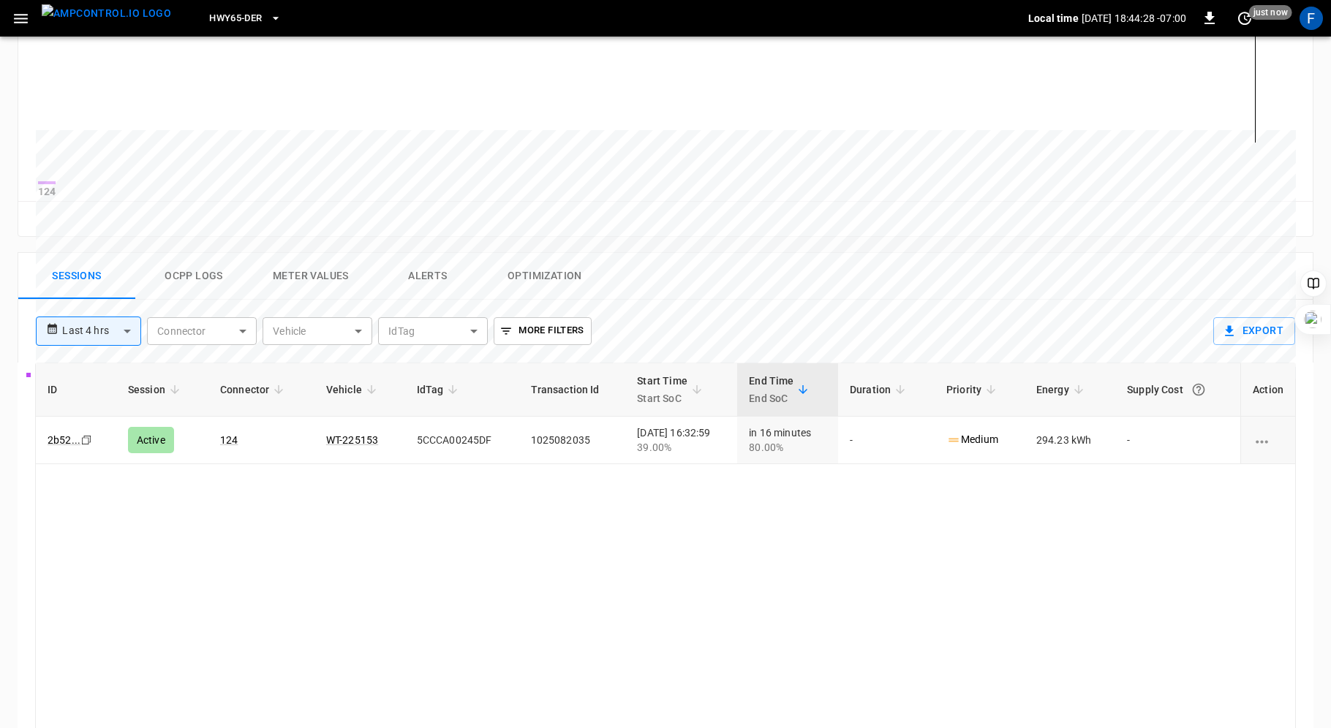
click at [341, 292] on button "Meter Values" at bounding box center [310, 276] width 117 height 47
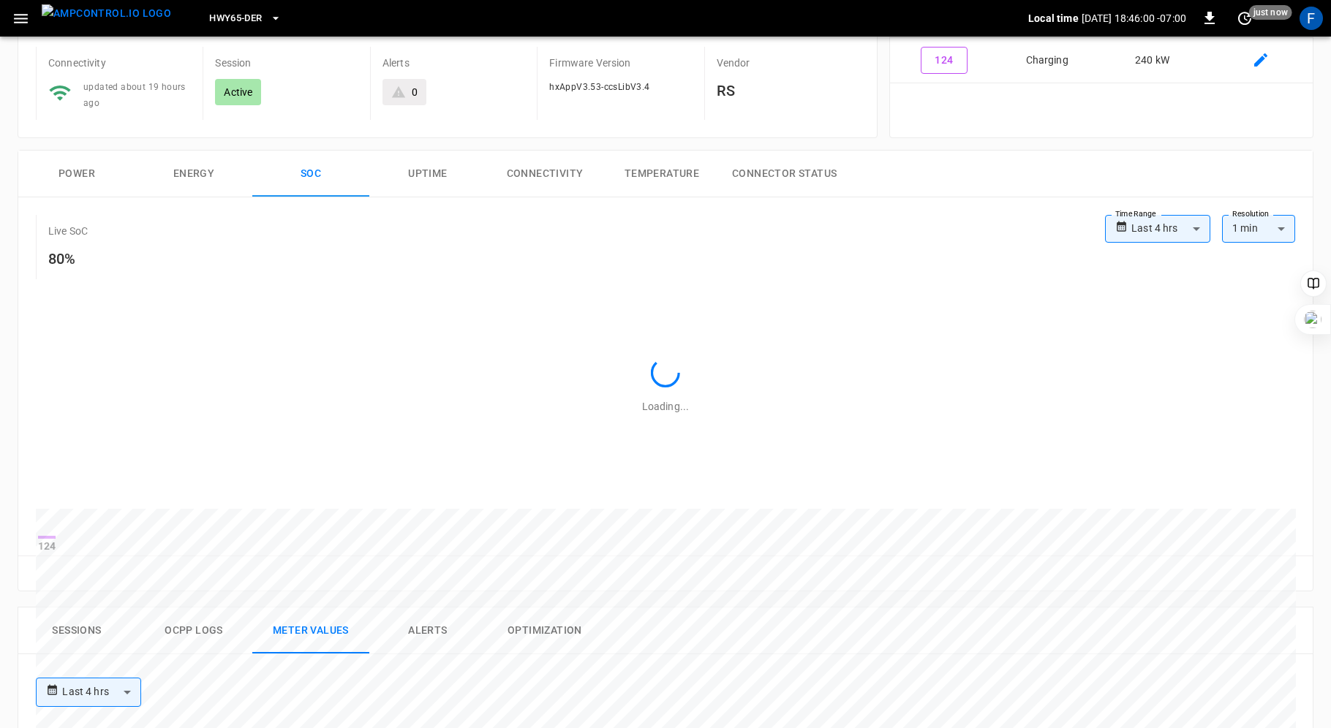
scroll to position [0, 0]
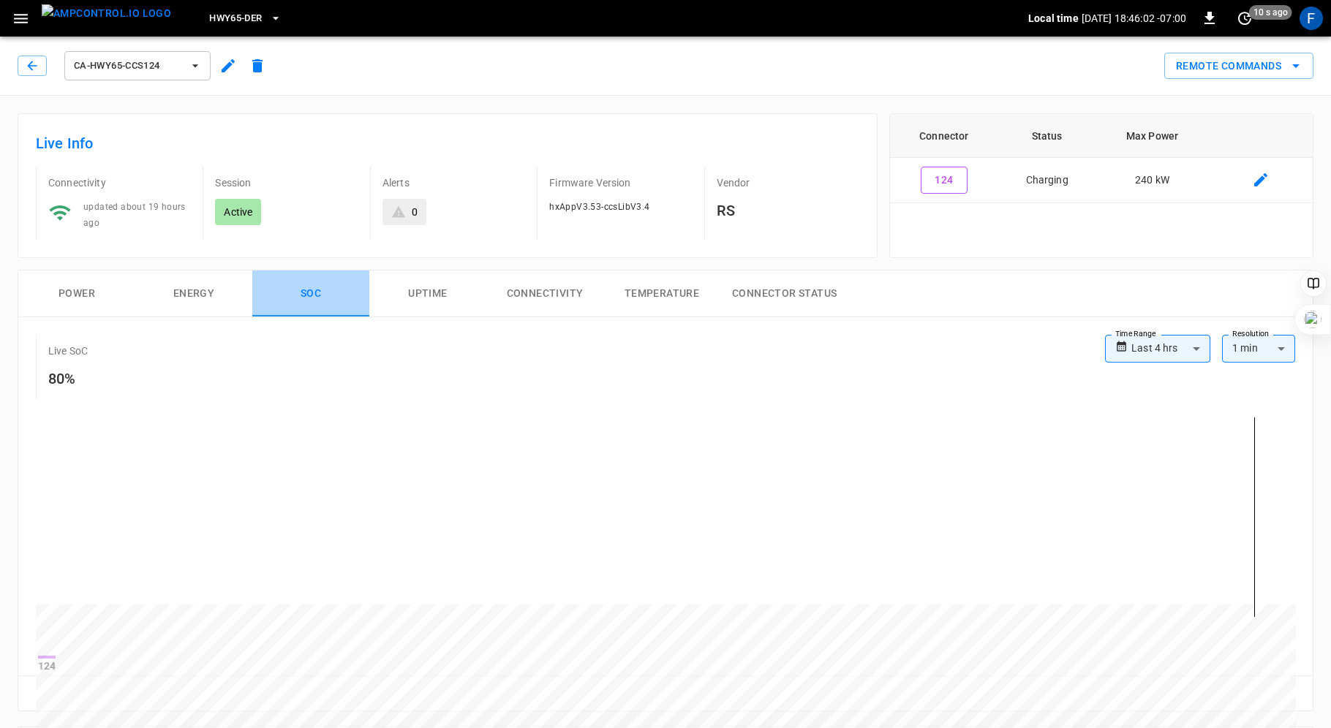
click at [301, 289] on button "SOC" at bounding box center [310, 294] width 117 height 47
click at [81, 287] on button "Power" at bounding box center [76, 294] width 117 height 47
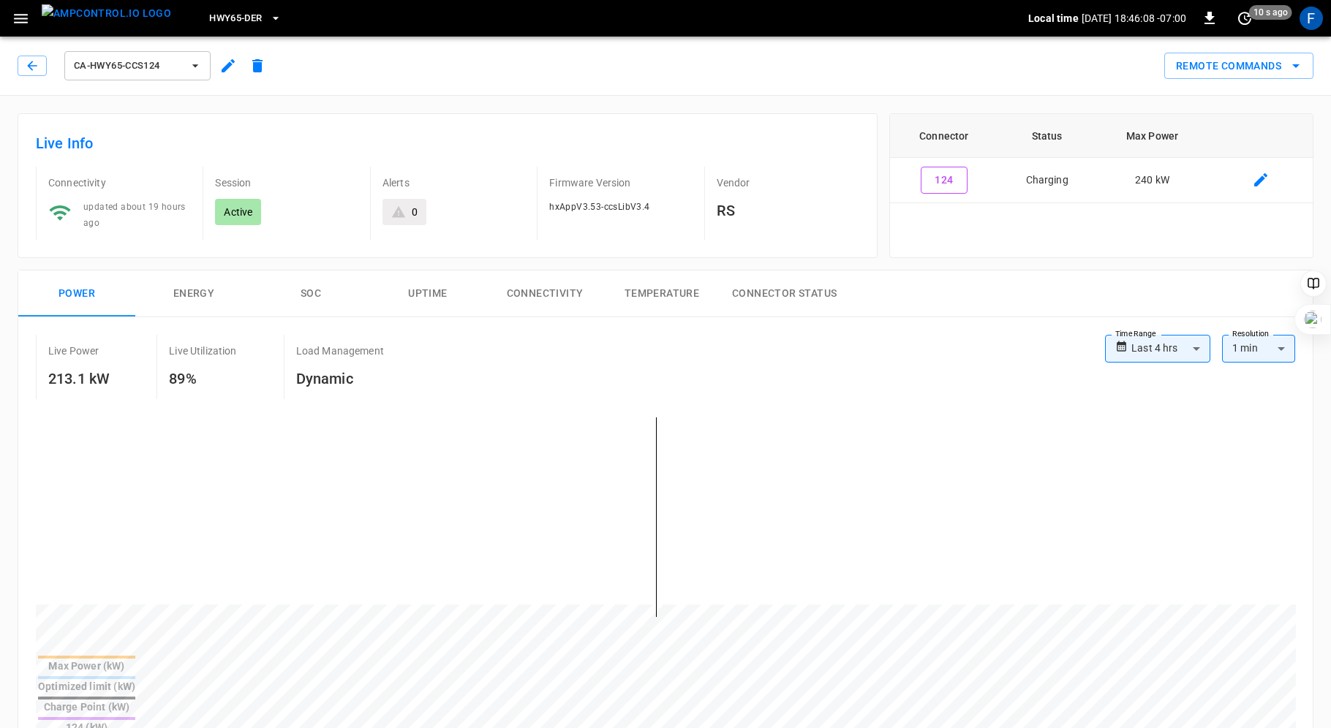
click at [205, 291] on button "Energy" at bounding box center [193, 294] width 117 height 47
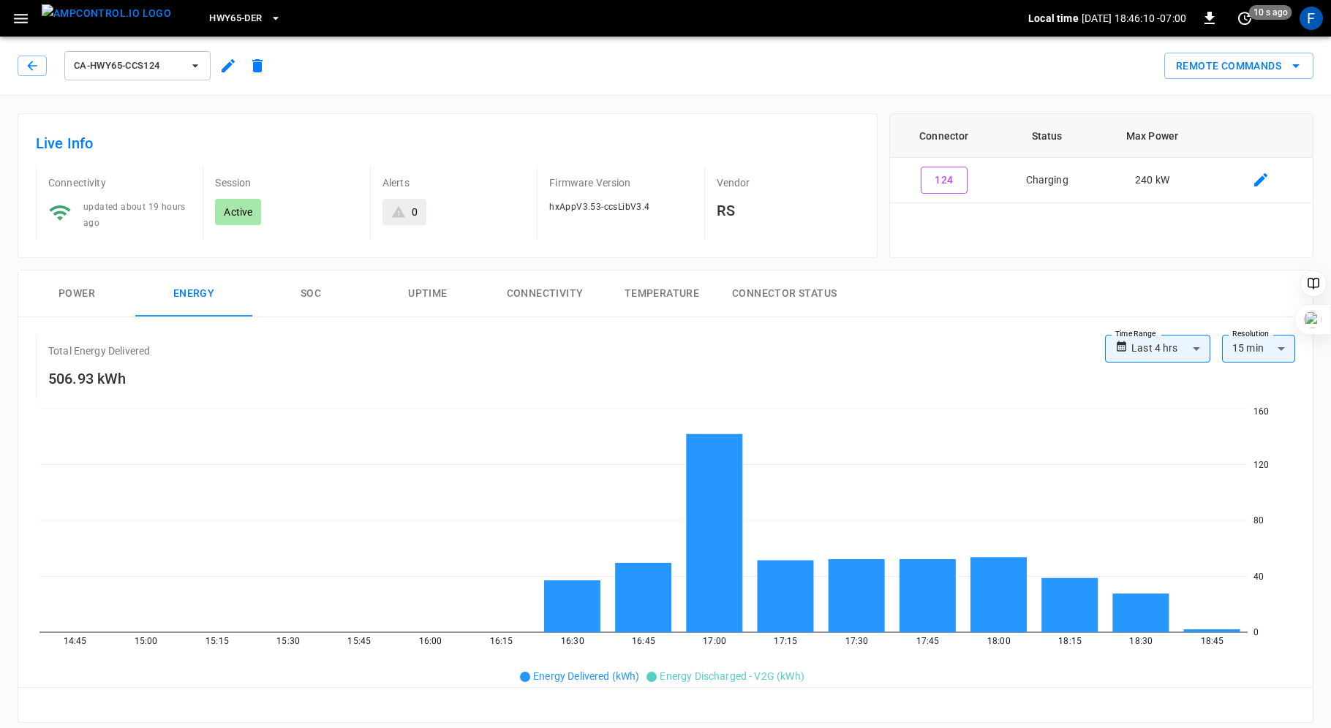
click at [314, 282] on button "SOC" at bounding box center [310, 294] width 117 height 47
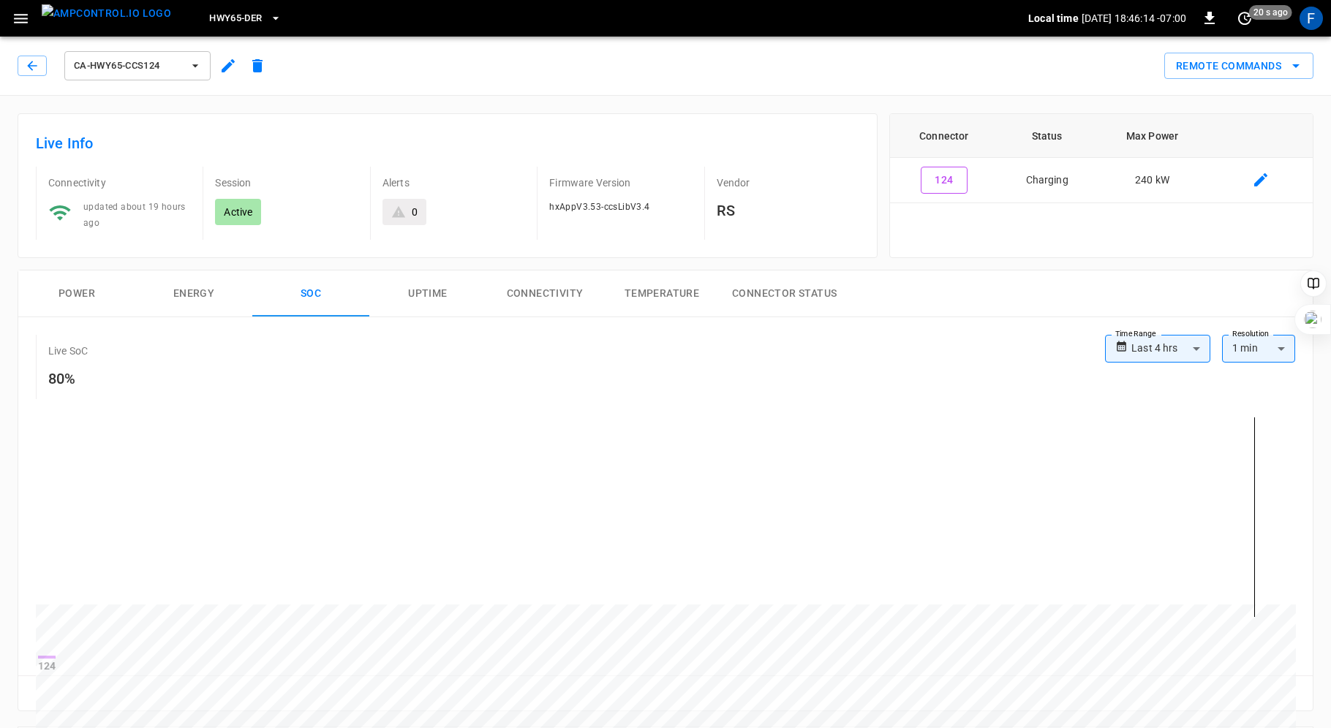
click at [426, 277] on button "Uptime" at bounding box center [427, 294] width 117 height 47
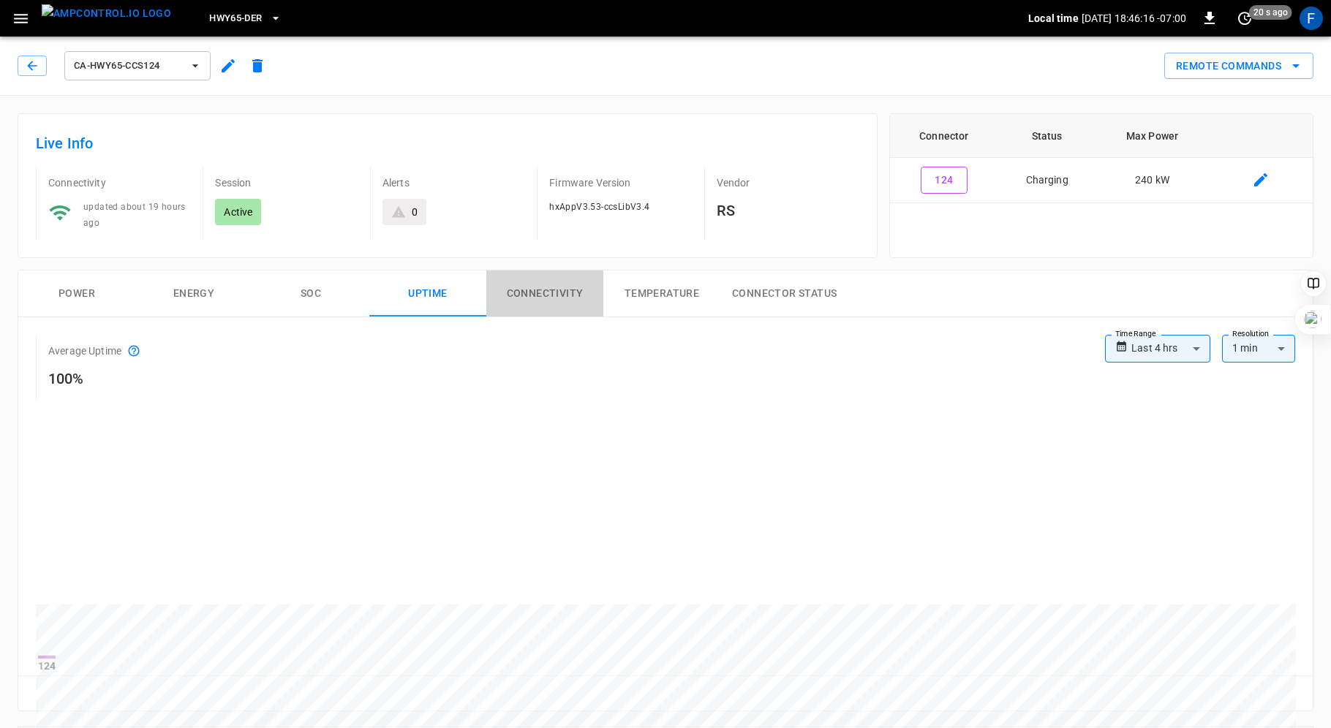
click at [586, 287] on button "Connectivity" at bounding box center [544, 294] width 117 height 47
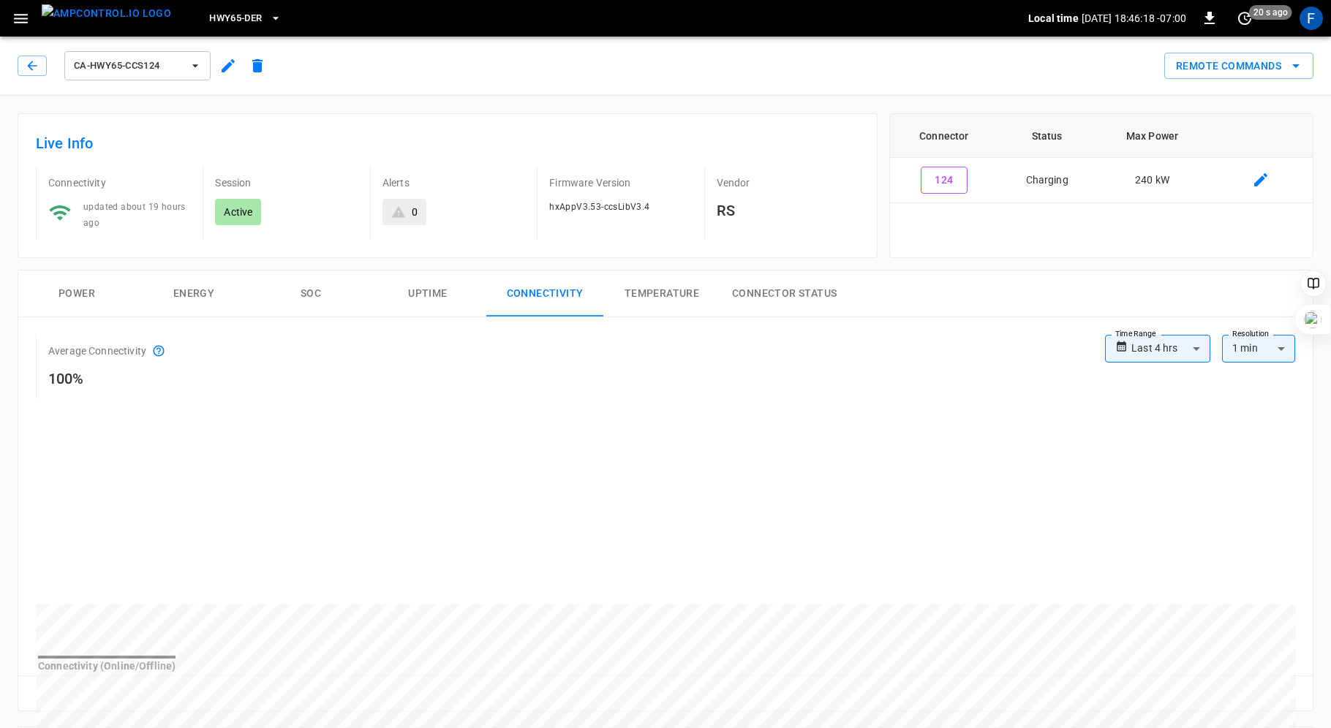
click at [697, 300] on button "Temperature" at bounding box center [661, 294] width 117 height 47
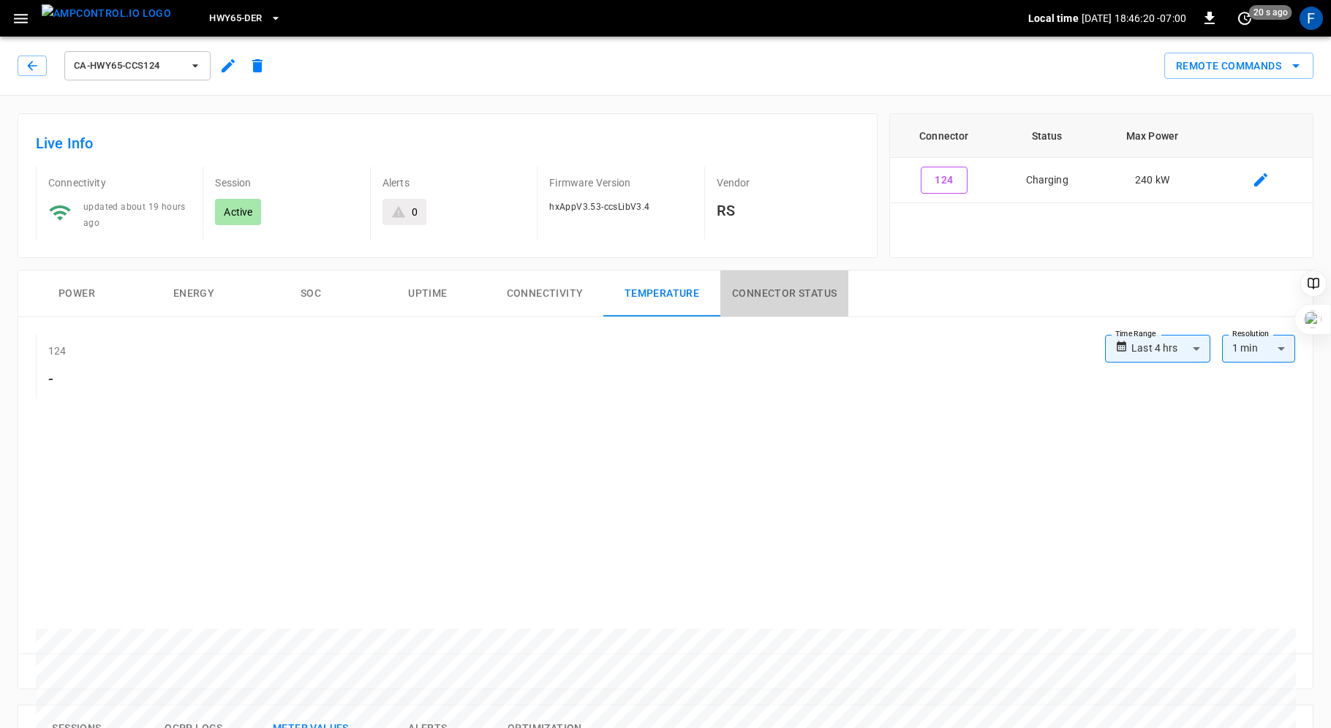
click at [809, 294] on button "Connector Status" at bounding box center [784, 294] width 128 height 47
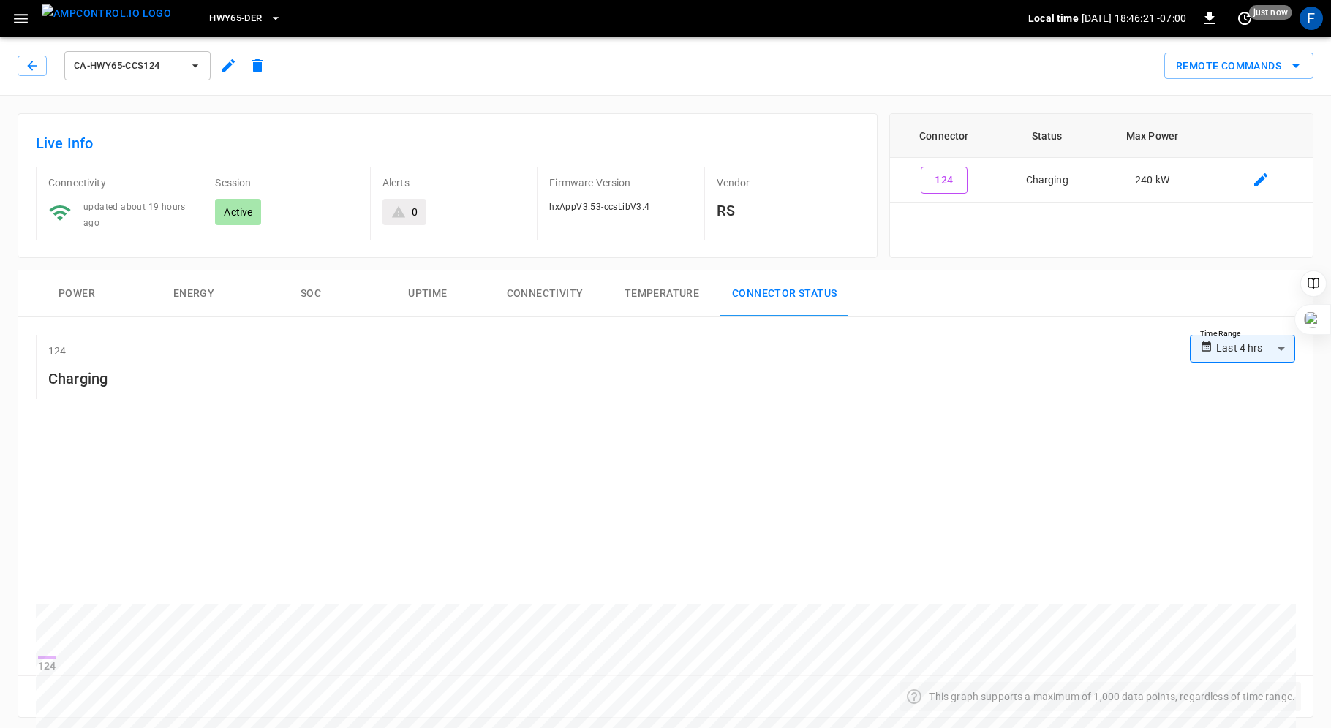
click at [72, 285] on button "Power" at bounding box center [76, 294] width 117 height 47
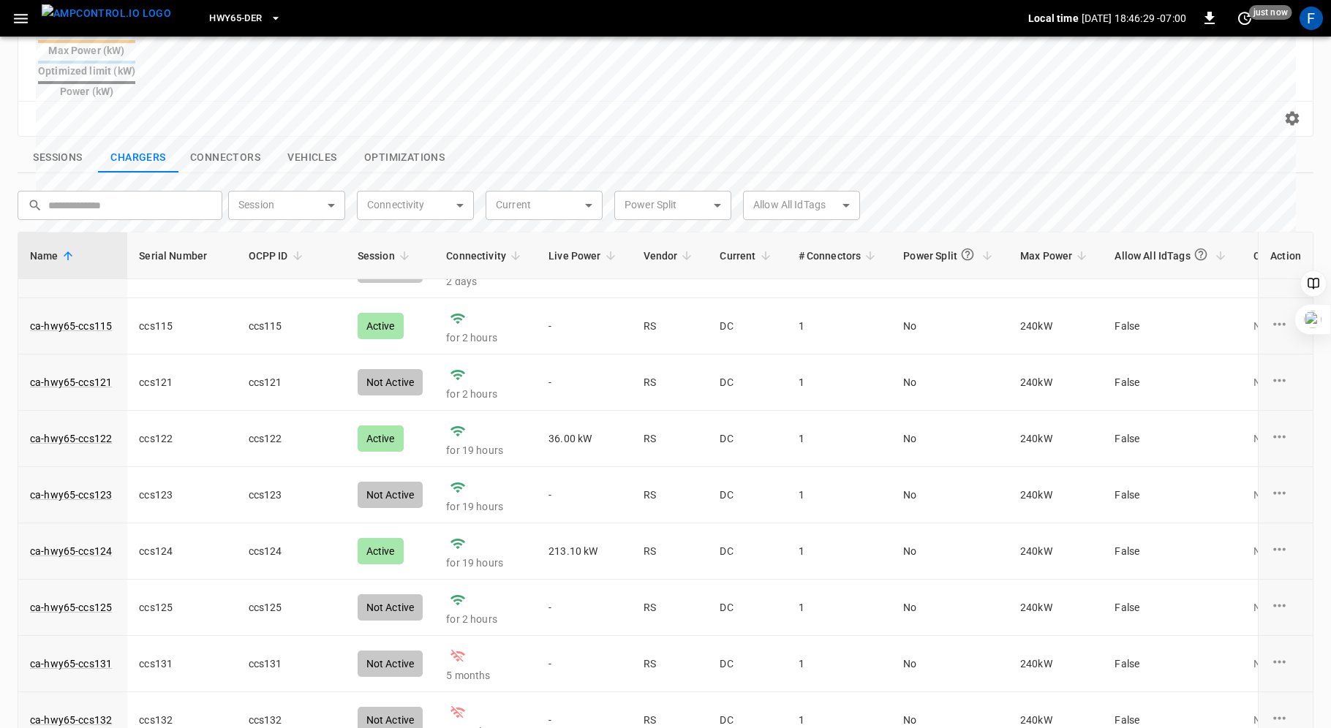
scroll to position [208, 0]
click at [72, 427] on link "ca-hwy65-ccs122" at bounding box center [71, 437] width 88 height 20
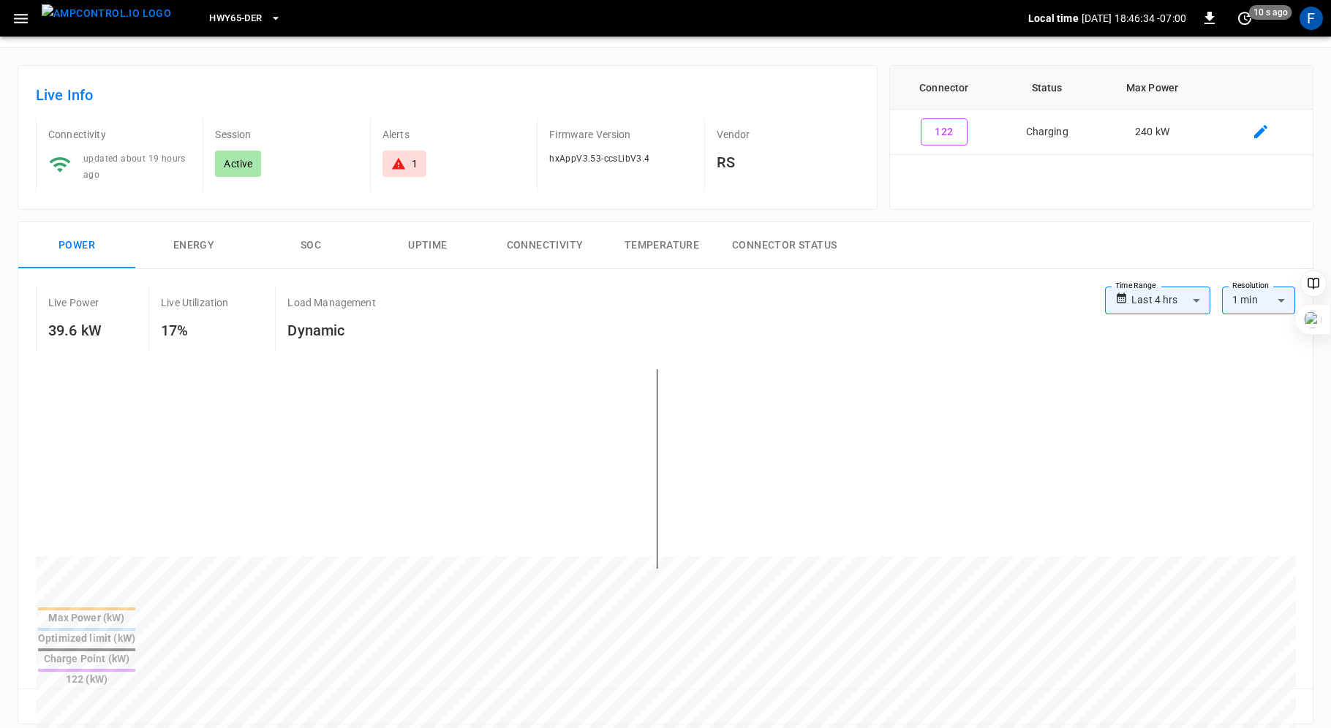
scroll to position [53, 0]
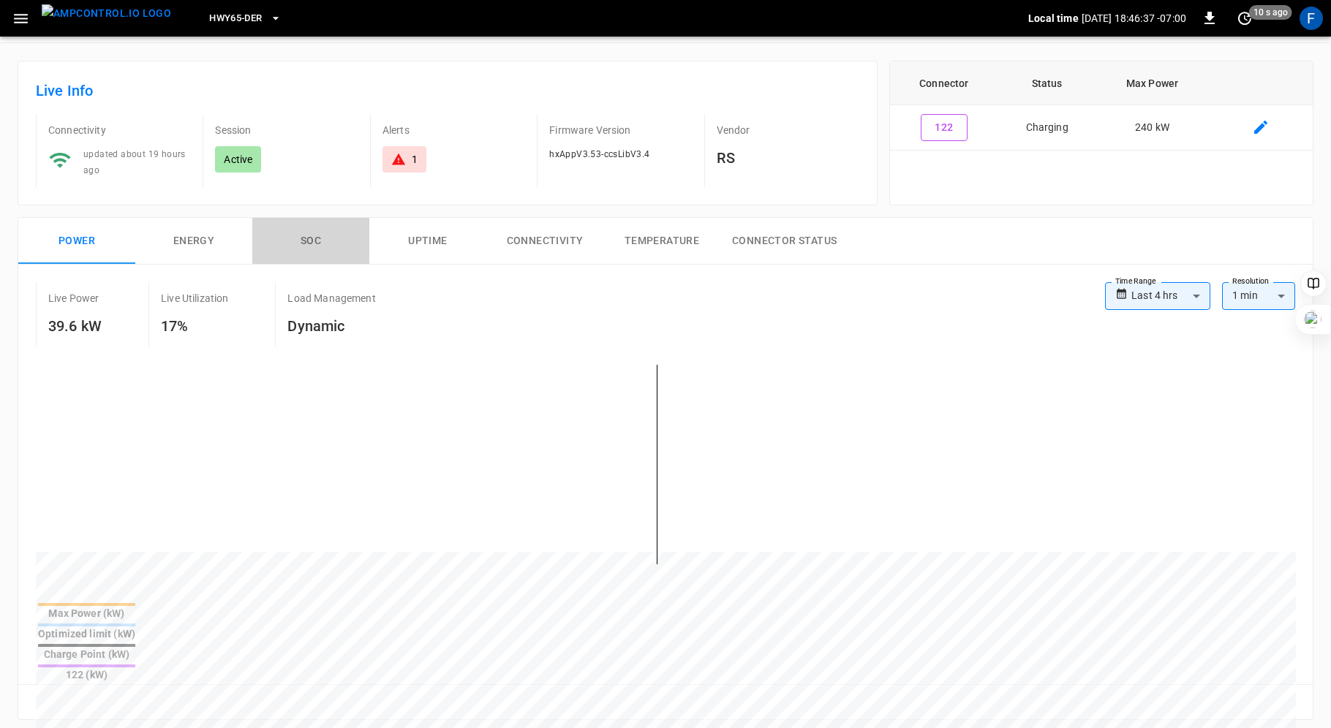
click at [303, 237] on button "SOC" at bounding box center [310, 241] width 117 height 47
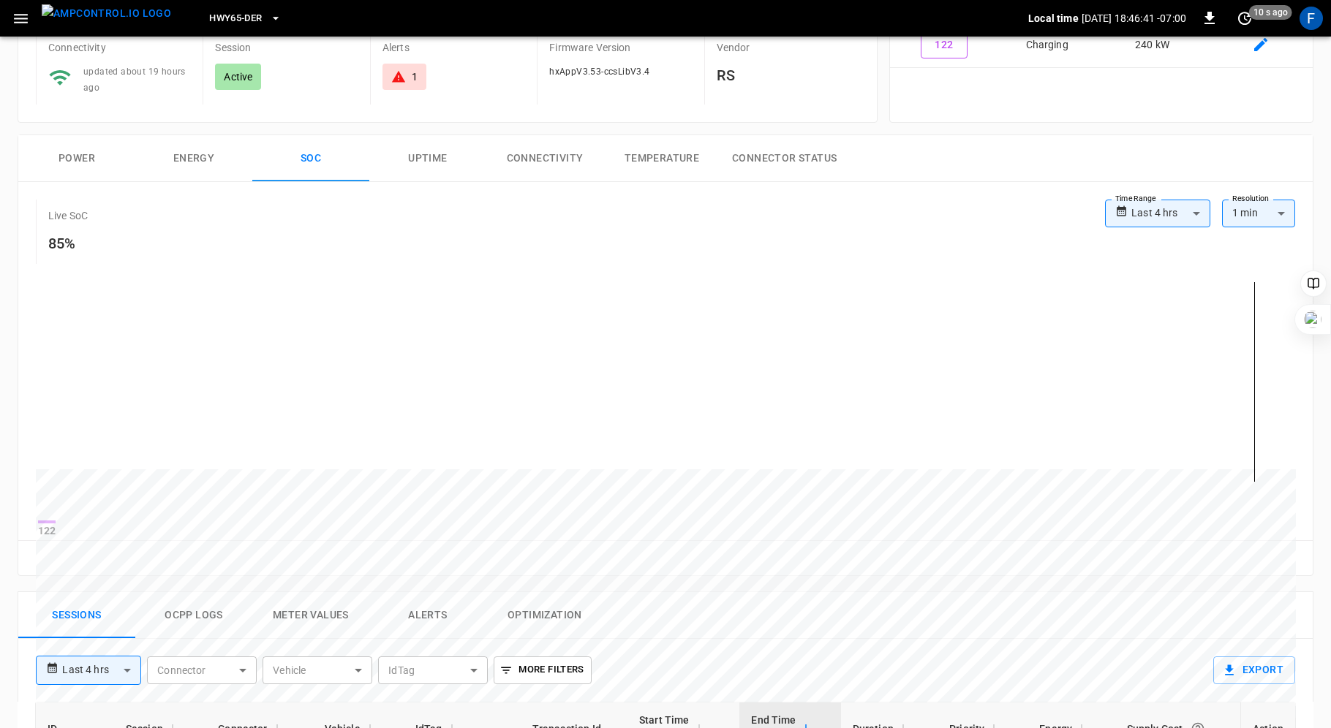
scroll to position [0, 0]
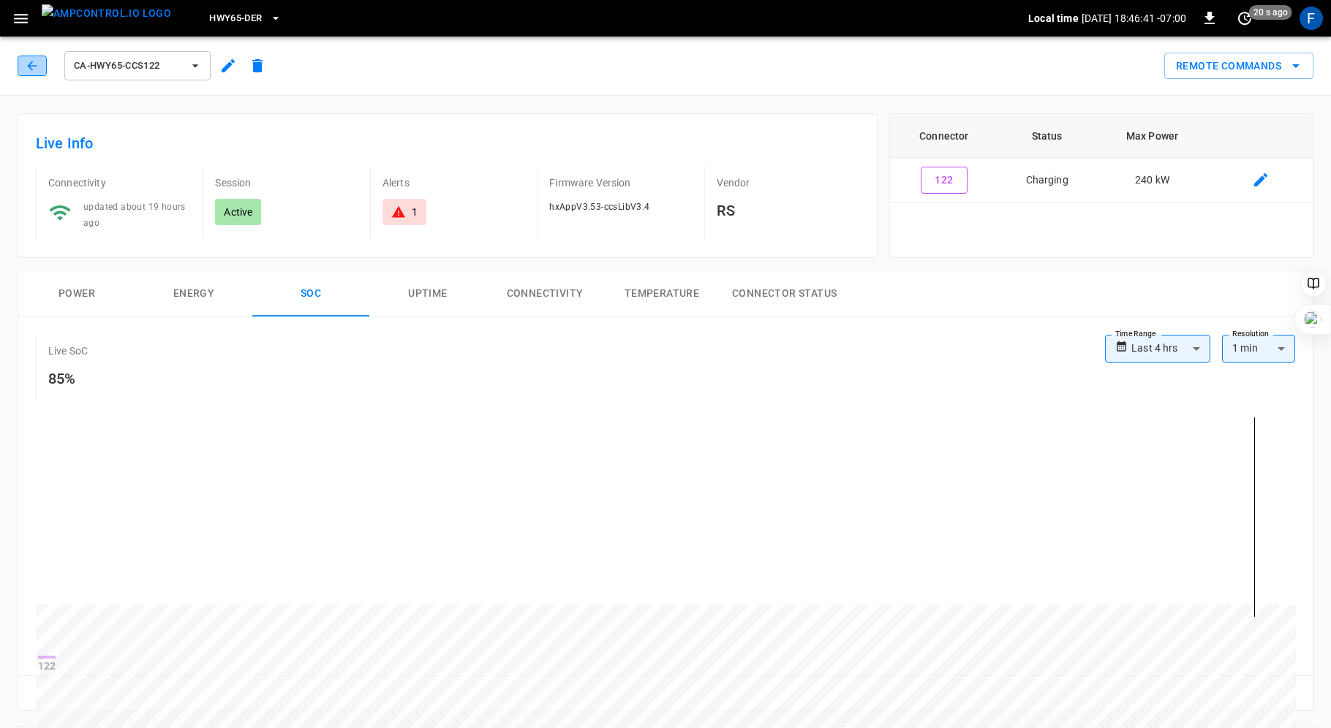
click at [33, 64] on icon "button" at bounding box center [32, 65] width 15 height 15
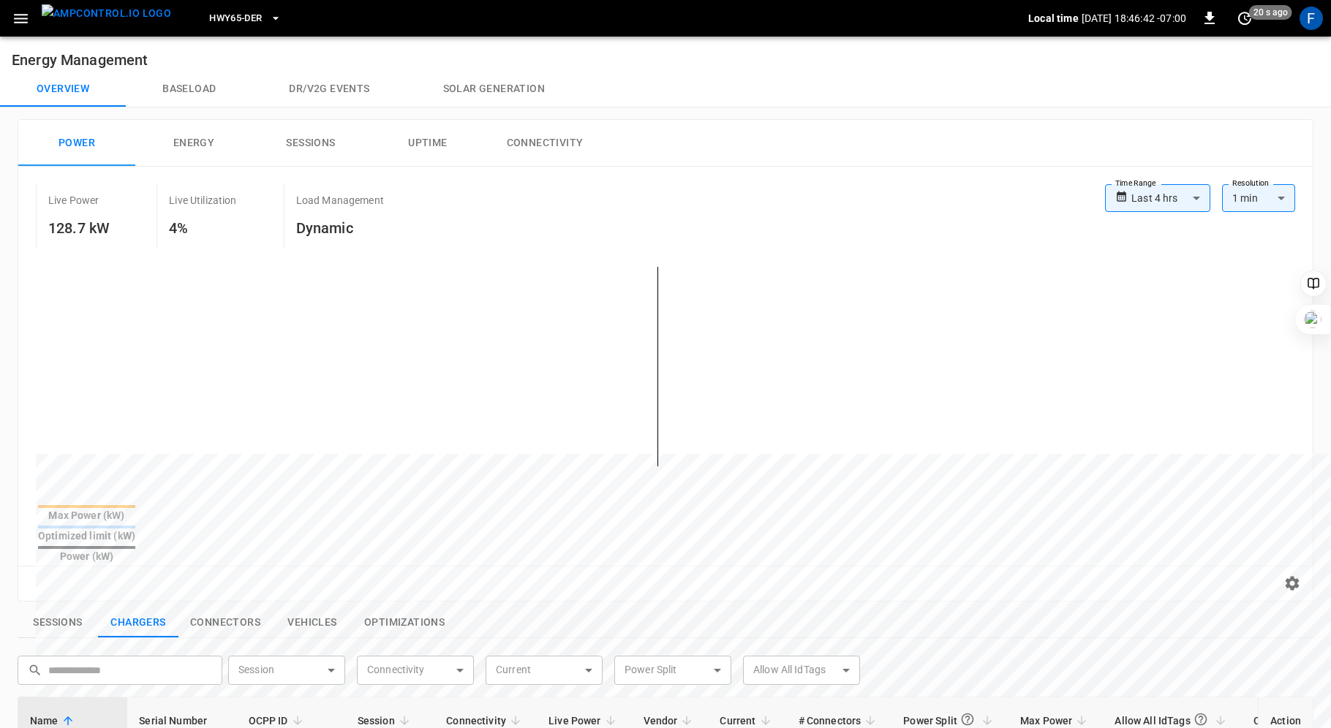
scroll to position [465, 0]
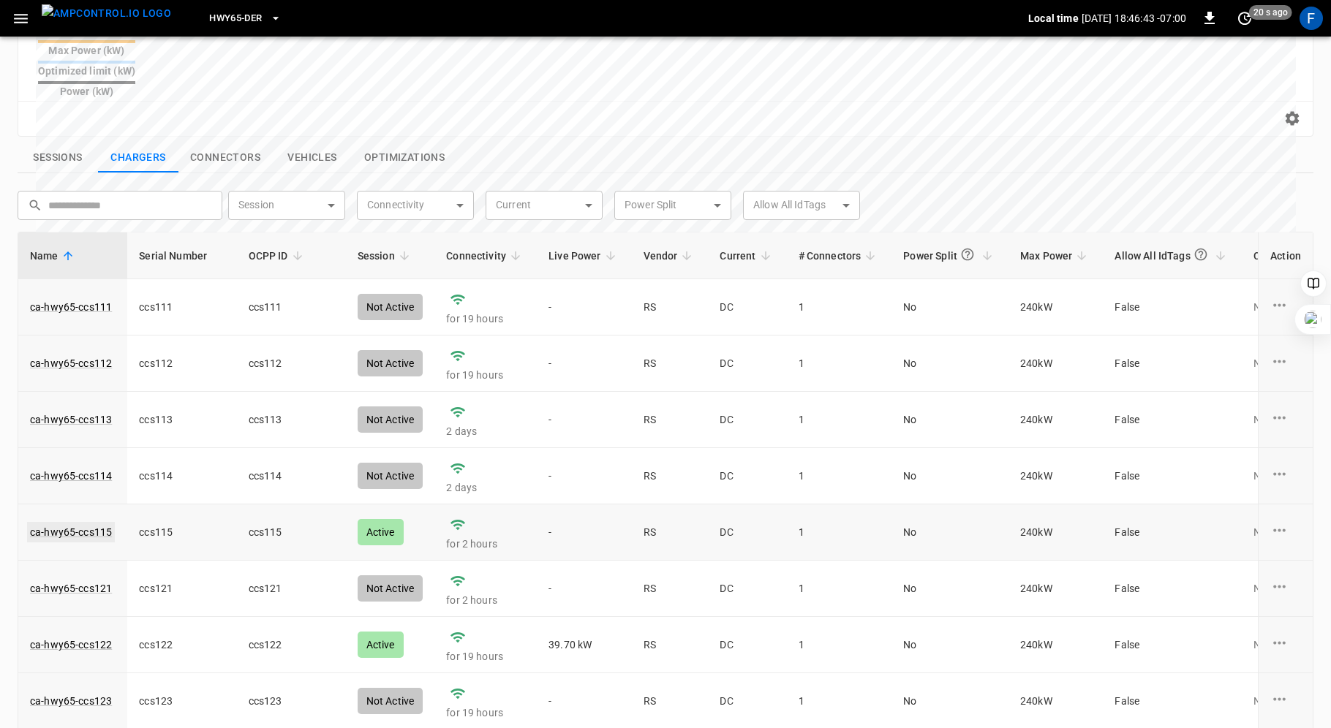
click at [86, 522] on link "ca-hwy65-ccs115" at bounding box center [71, 532] width 88 height 20
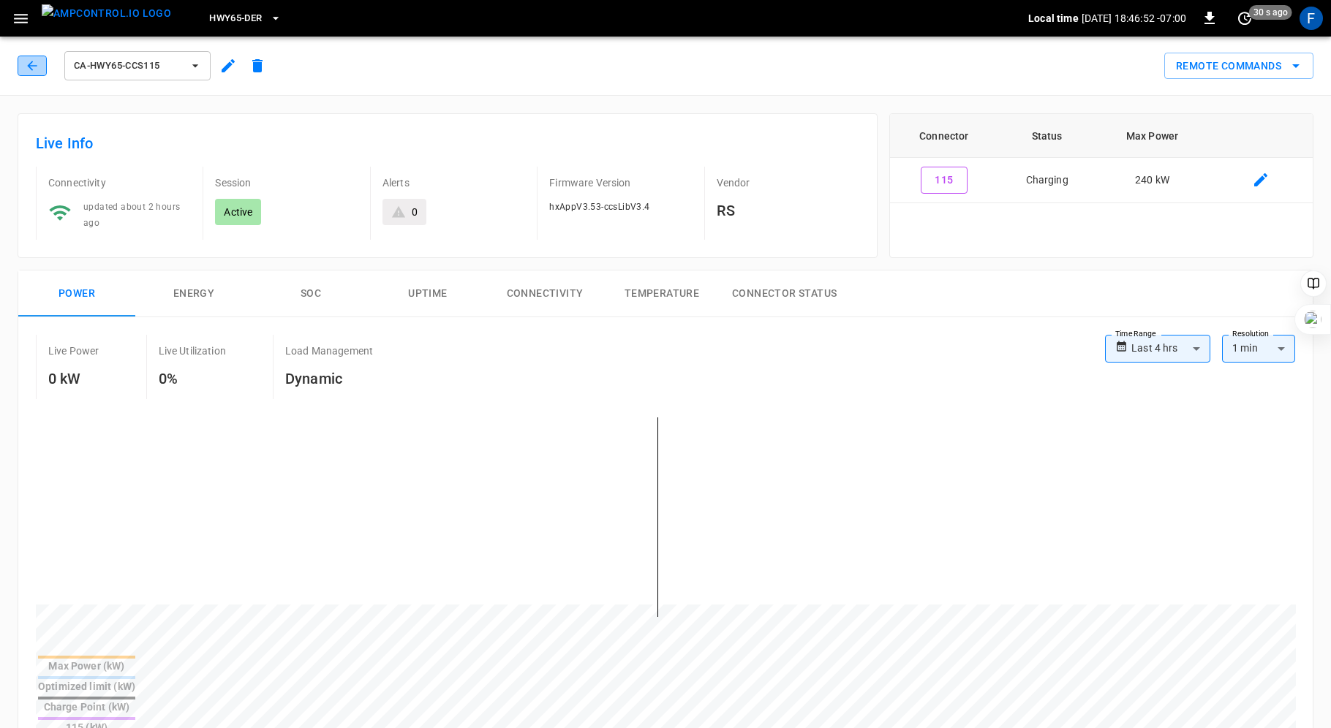
click at [35, 67] on icon "button" at bounding box center [32, 65] width 15 height 15
